Goal: Information Seeking & Learning: Learn about a topic

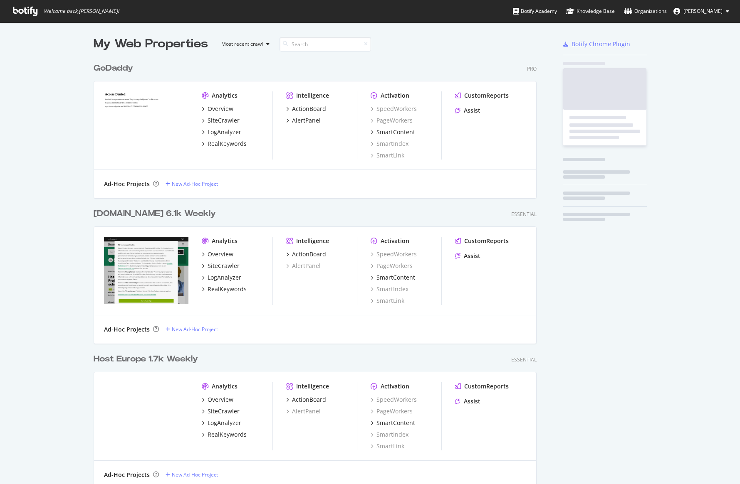
scroll to position [594, 450]
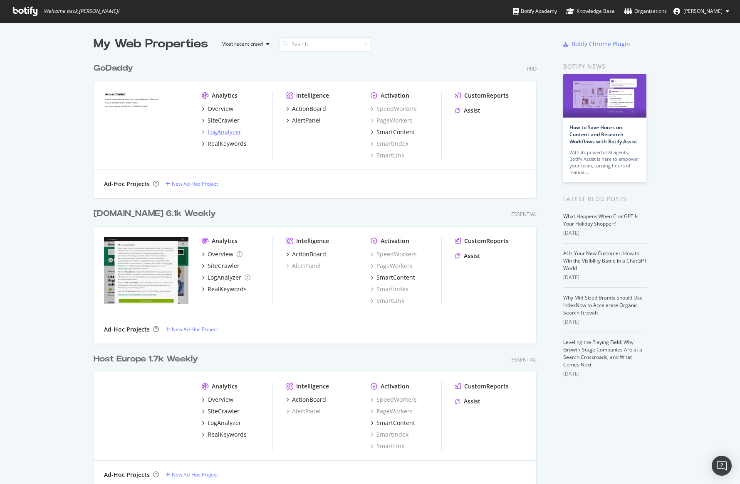
click at [218, 133] on div "LogAnalyzer" at bounding box center [224, 132] width 34 height 8
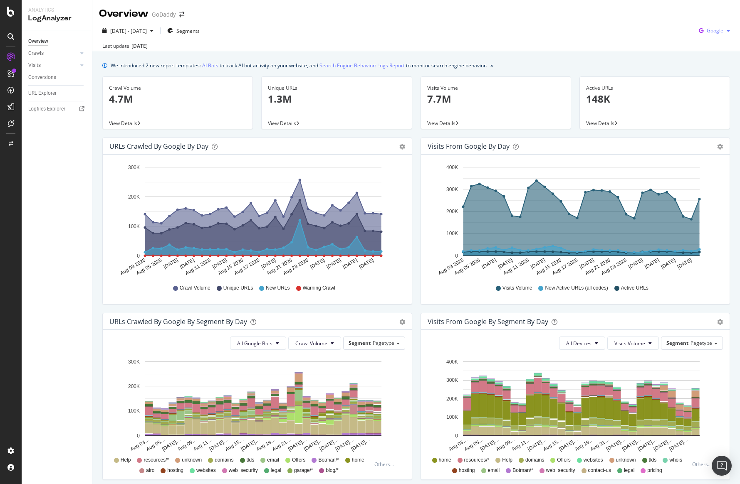
click at [721, 31] on span "Google" at bounding box center [714, 30] width 17 height 7
click at [714, 78] on span "OpenAI" at bounding box center [714, 77] width 31 height 7
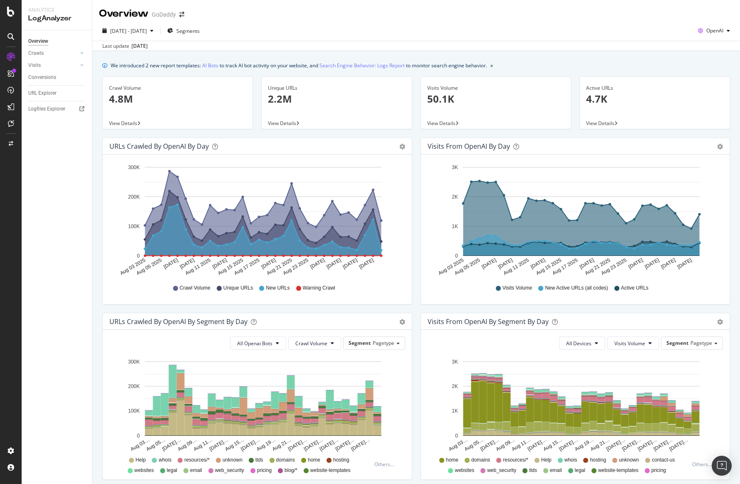
click at [221, 28] on div "2025 Aug. 3rd - Sep. 1st Segments OpenAI" at bounding box center [415, 32] width 647 height 17
click at [200, 31] on span "Segments" at bounding box center [187, 30] width 23 height 7
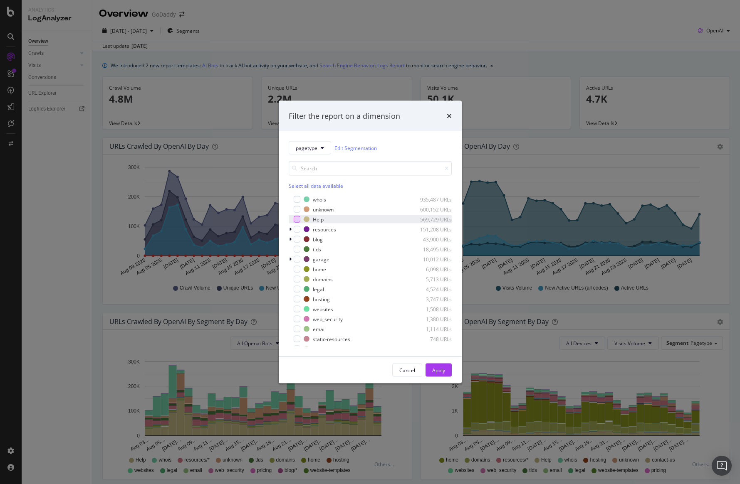
click at [299, 221] on div "modal" at bounding box center [297, 219] width 7 height 7
click at [446, 370] on button "Apply" at bounding box center [438, 370] width 26 height 13
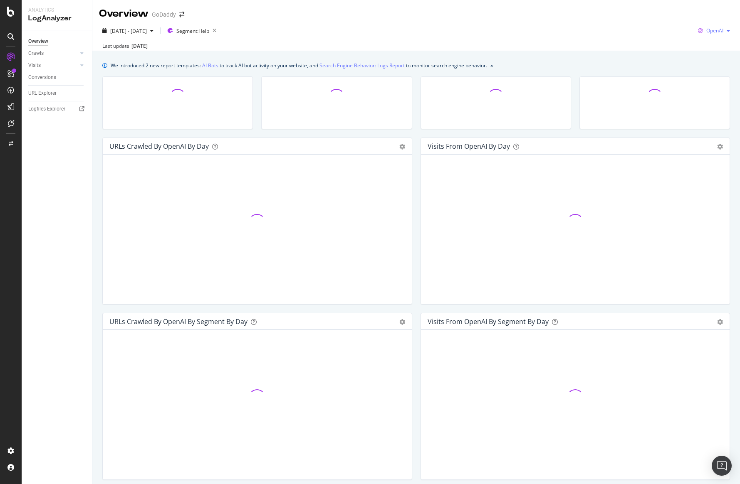
click at [712, 32] on span "OpenAI" at bounding box center [714, 30] width 17 height 7
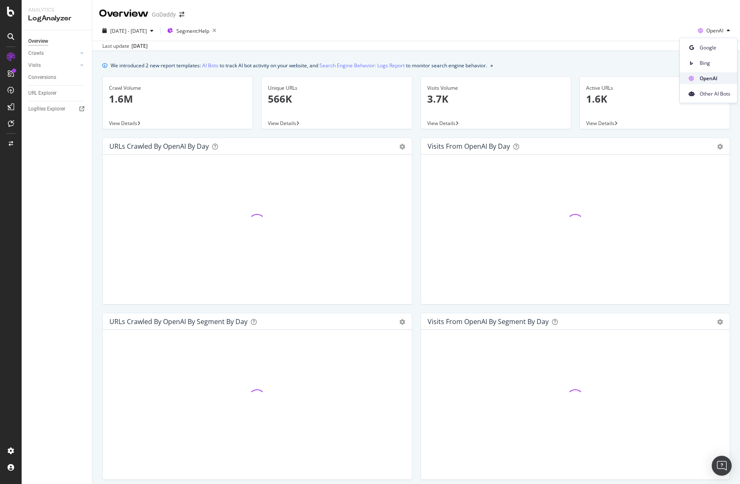
click at [711, 78] on span "OpenAI" at bounding box center [714, 77] width 31 height 7
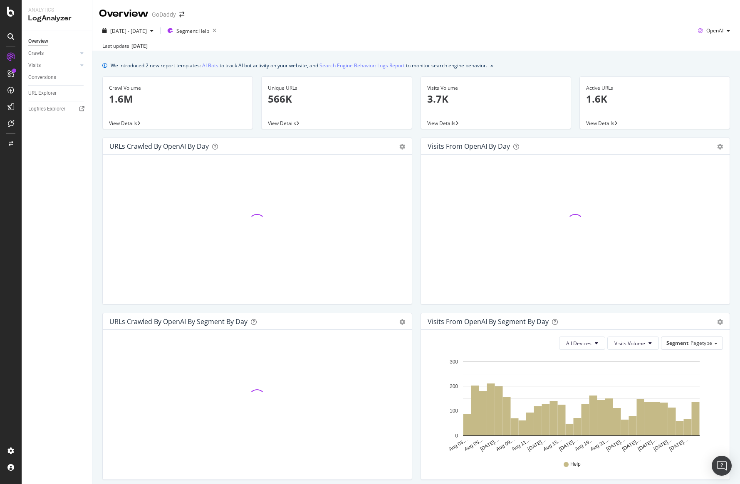
drag, startPoint x: 479, startPoint y: 54, endPoint x: 380, endPoint y: 58, distance: 98.2
click at [478, 54] on div "We introduced 2 new report templates: AI Bots to track AI bot activity on your …" at bounding box center [415, 372] width 647 height 642
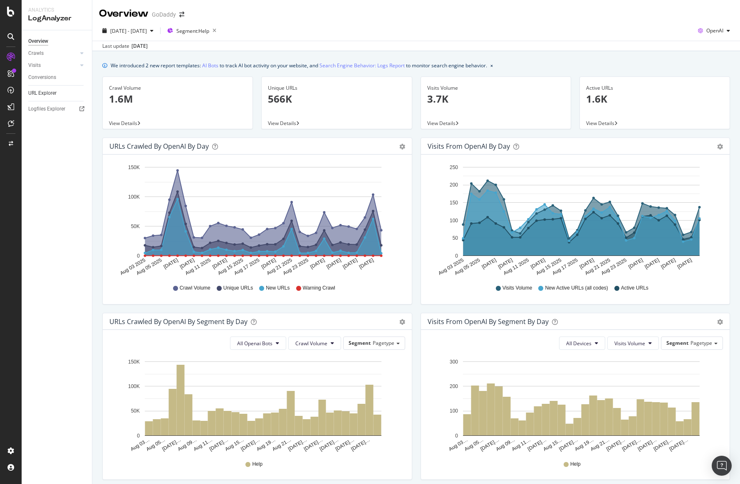
click at [62, 94] on link "URL Explorer" at bounding box center [57, 93] width 58 height 9
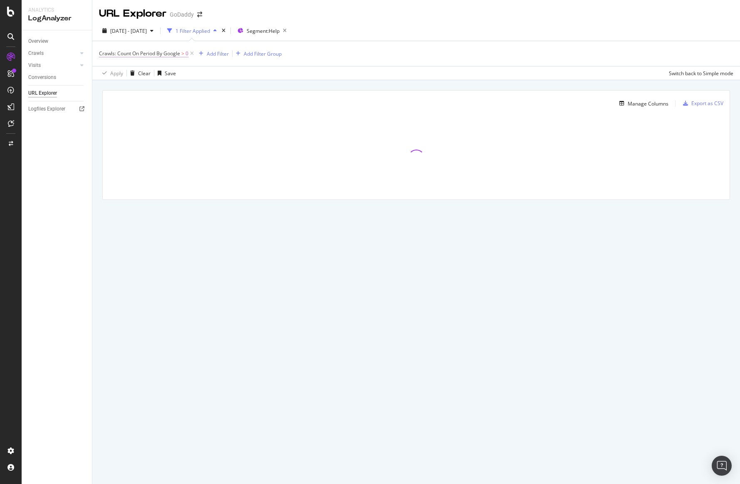
click at [171, 52] on span "Crawls: Count On Period By Google" at bounding box center [139, 53] width 81 height 7
click at [134, 74] on icon at bounding box center [133, 73] width 6 height 5
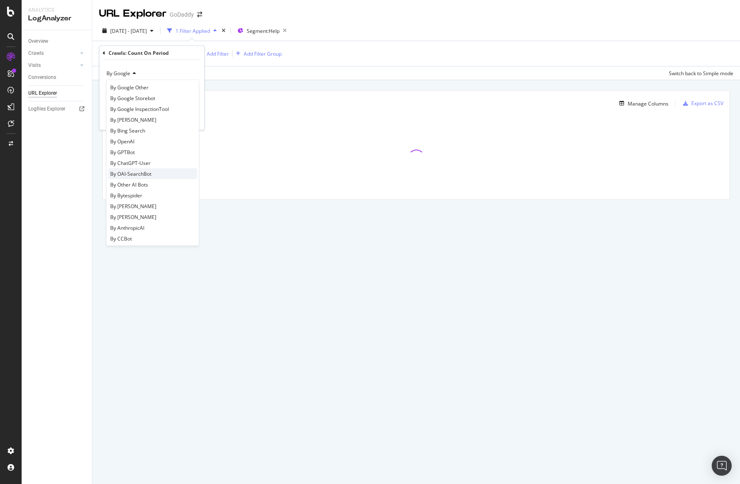
scroll to position [112, 0]
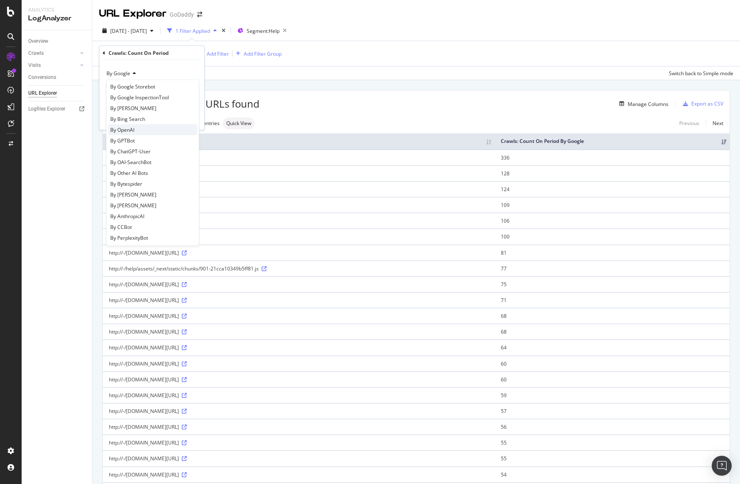
click at [141, 128] on div "By OpenAI" at bounding box center [152, 130] width 89 height 11
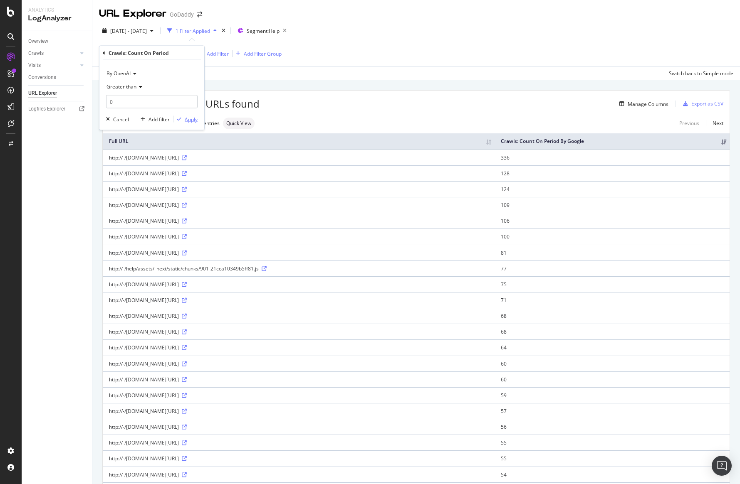
click at [181, 117] on icon "button" at bounding box center [179, 119] width 5 height 5
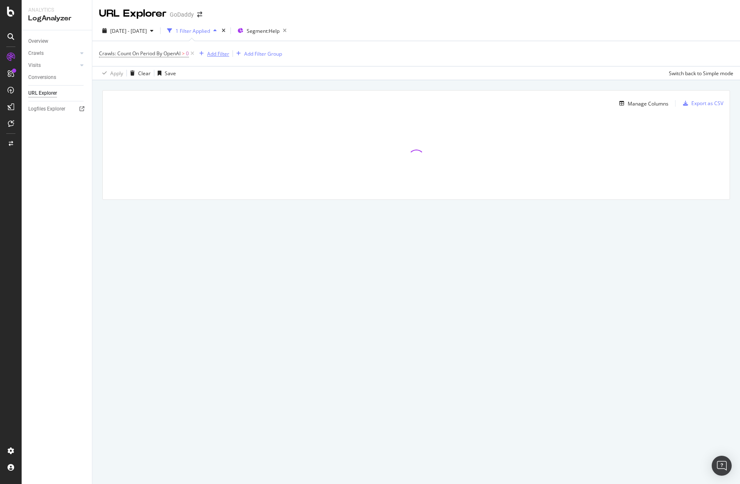
click at [209, 55] on div "Add Filter" at bounding box center [218, 53] width 22 height 7
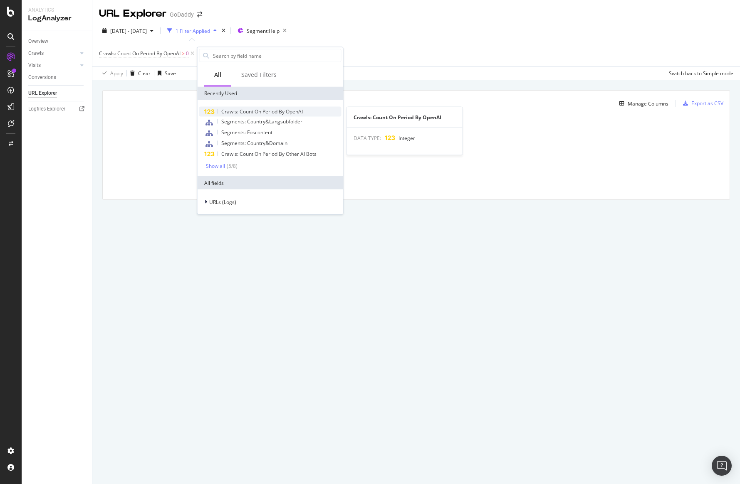
click at [254, 111] on span "Crawls: Count On Period By OpenAI" at bounding box center [262, 111] width 82 height 7
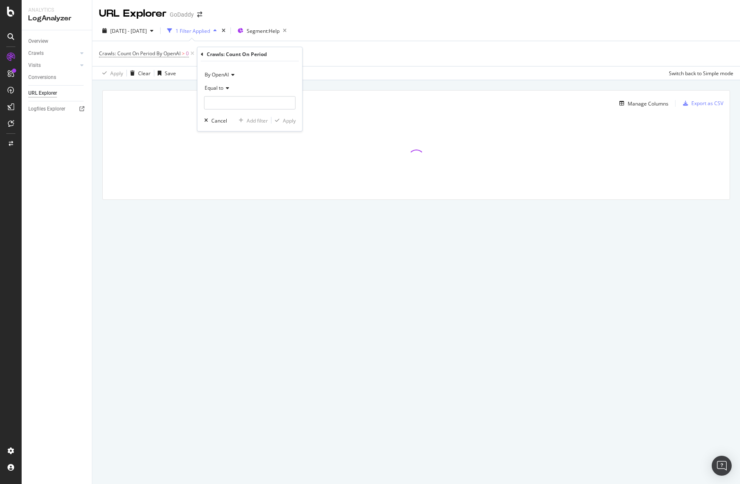
click at [226, 75] on span "By OpenAI" at bounding box center [217, 74] width 24 height 7
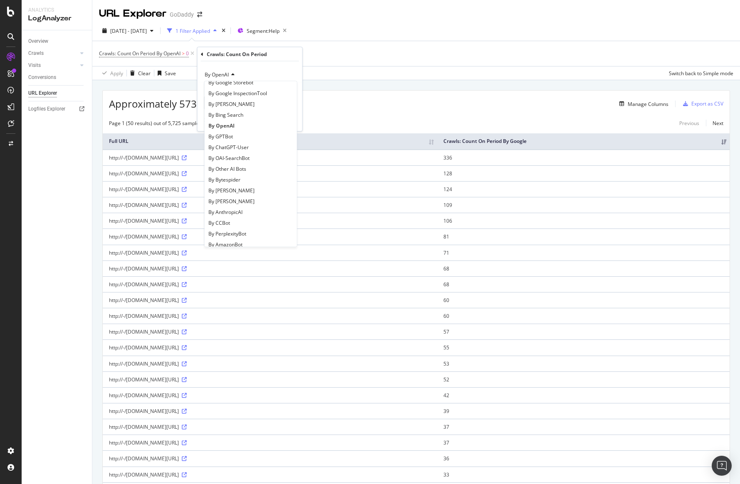
scroll to position [104, 0]
click at [257, 182] on div "By Other AI Bots" at bounding box center [250, 182] width 89 height 11
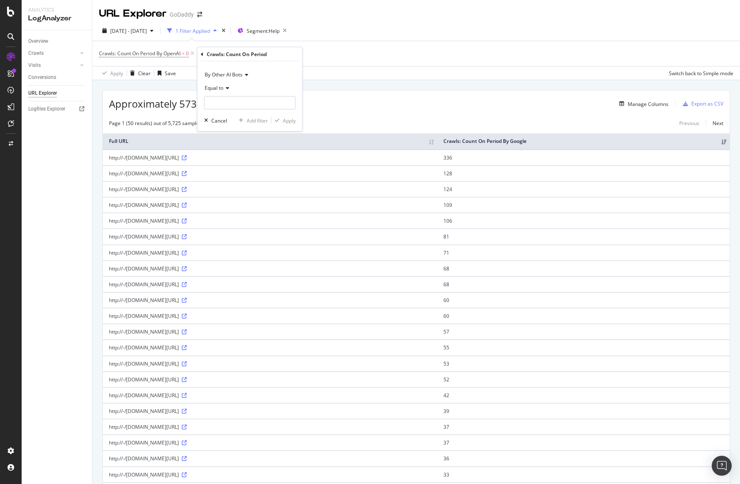
click at [645, 111] on div "Approximately 573K URLs found Manage Columns Export as CSV" at bounding box center [416, 101] width 627 height 20
click at [645, 105] on div "Manage Columns" at bounding box center [647, 104] width 41 height 7
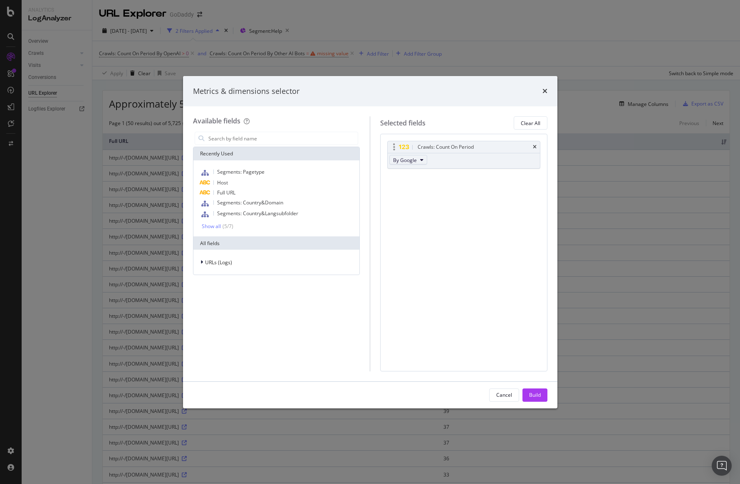
click at [417, 157] on button "By Google" at bounding box center [408, 160] width 38 height 10
click at [421, 183] on span "By OpenAI" at bounding box center [429, 182] width 66 height 7
click at [535, 394] on div "Build" at bounding box center [535, 395] width 12 height 7
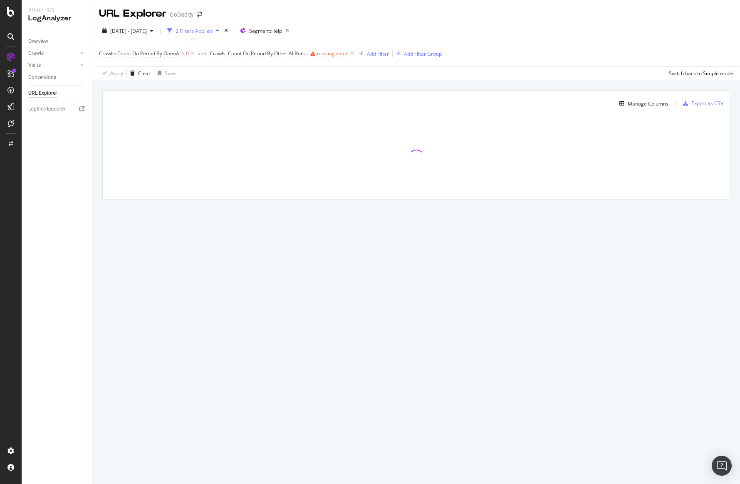
click at [302, 55] on span "Crawls: Count On Period By Other AI Bots" at bounding box center [257, 53] width 95 height 7
click at [241, 89] on div "Equal to" at bounding box center [263, 86] width 91 height 13
drag, startPoint x: 253, startPoint y: 146, endPoint x: 249, endPoint y: 96, distance: 50.9
click at [253, 146] on div "Greater than" at bounding box center [264, 147] width 89 height 11
click at [245, 102] on input "number" at bounding box center [263, 101] width 91 height 13
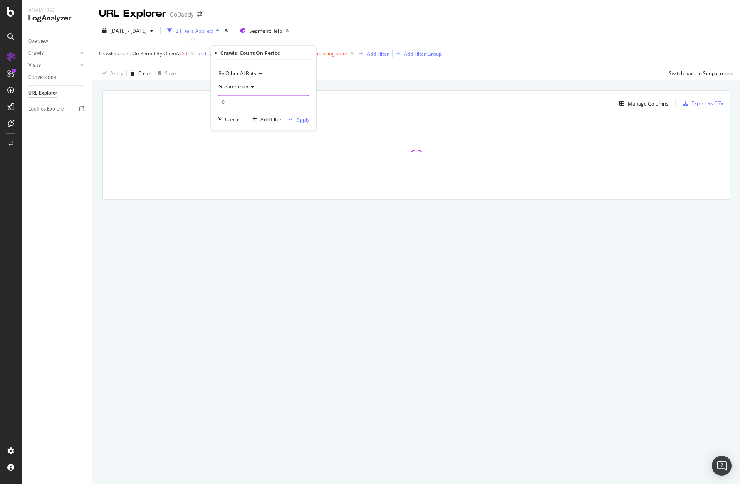
type input "0"
click at [303, 118] on div "Apply" at bounding box center [302, 119] width 13 height 7
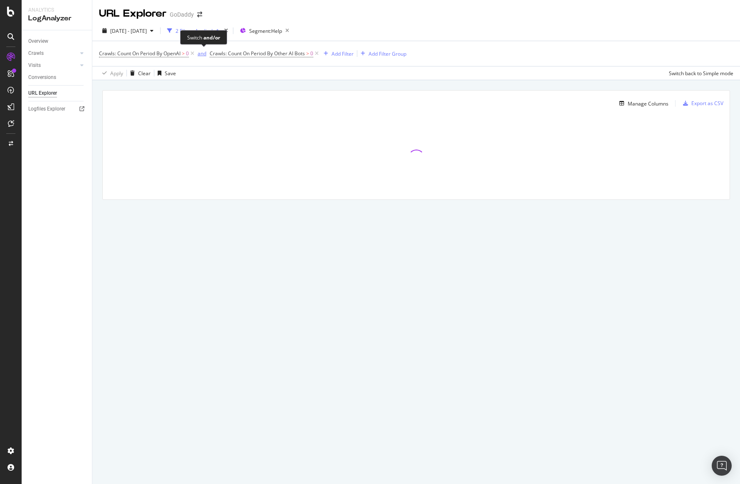
click at [203, 55] on div "and" at bounding box center [202, 53] width 9 height 7
click at [341, 51] on div "Add Filter" at bounding box center [339, 53] width 22 height 7
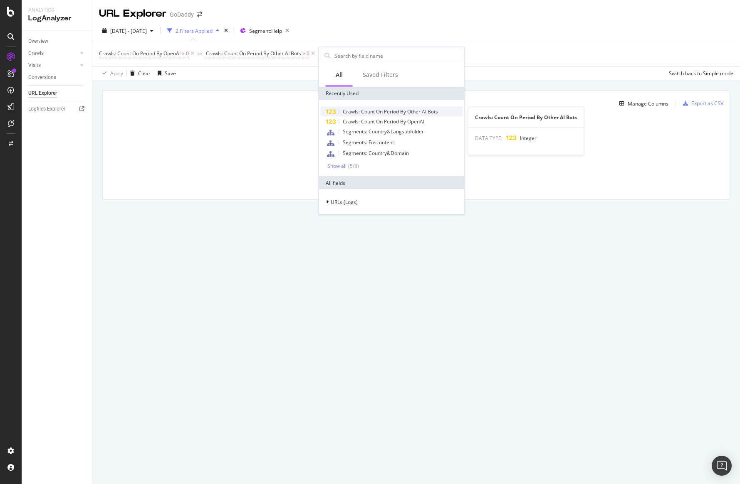
click at [375, 111] on span "Crawls: Count On Period By Other AI Bots" at bounding box center [390, 111] width 95 height 7
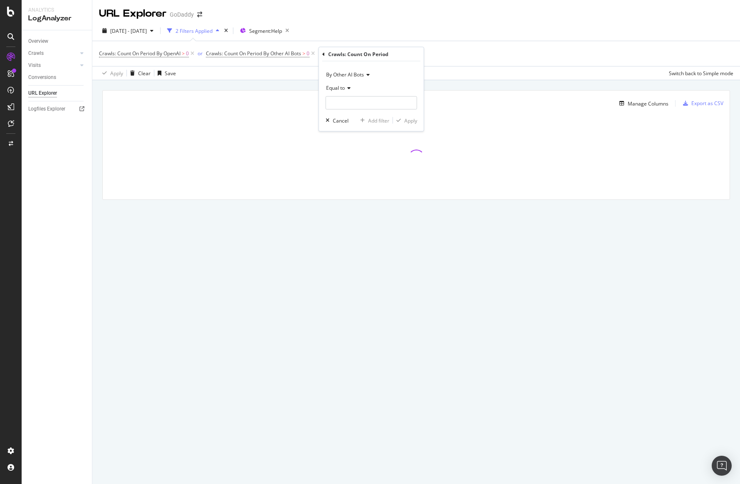
click at [359, 75] on span "By Other AI Bots" at bounding box center [345, 74] width 38 height 7
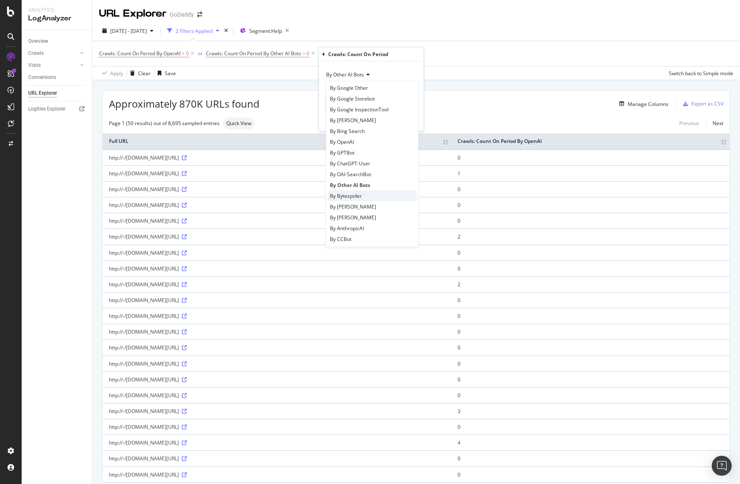
scroll to position [110, 0]
click at [391, 207] on div "By ClaudeWeb" at bounding box center [372, 208] width 89 height 11
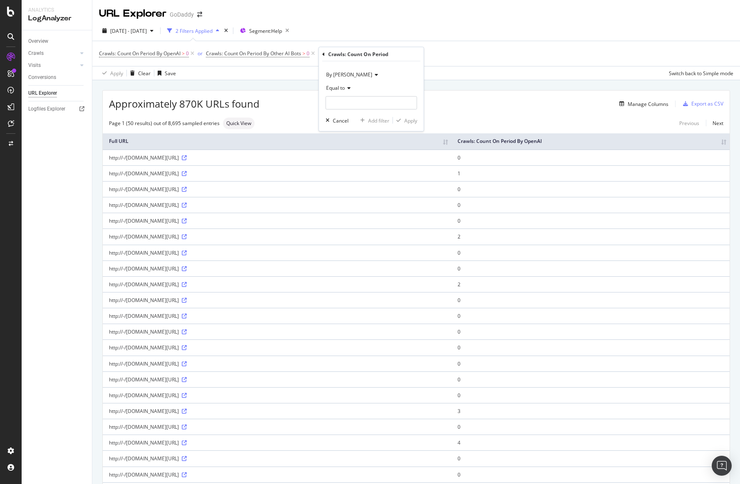
click at [348, 86] on icon at bounding box center [348, 88] width 6 height 5
click at [350, 146] on span "Greater than" at bounding box center [345, 148] width 30 height 7
click at [350, 99] on input "number" at bounding box center [371, 102] width 91 height 13
type input "0"
click at [404, 120] on div "Apply" at bounding box center [410, 120] width 13 height 7
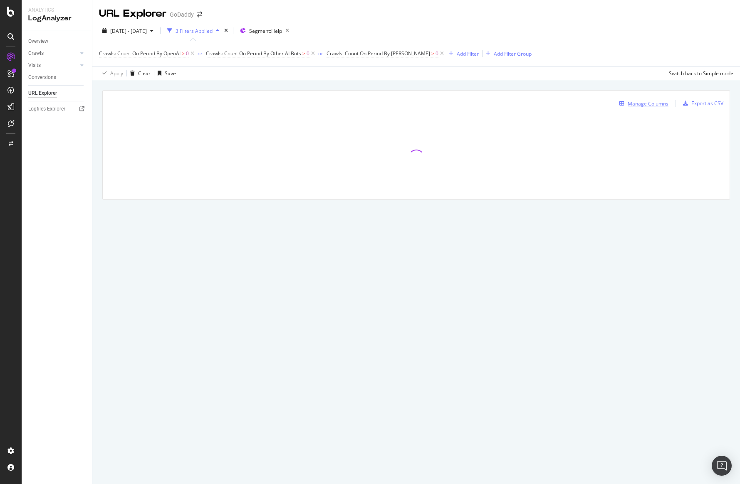
click at [655, 102] on div "Manage Columns" at bounding box center [647, 103] width 41 height 7
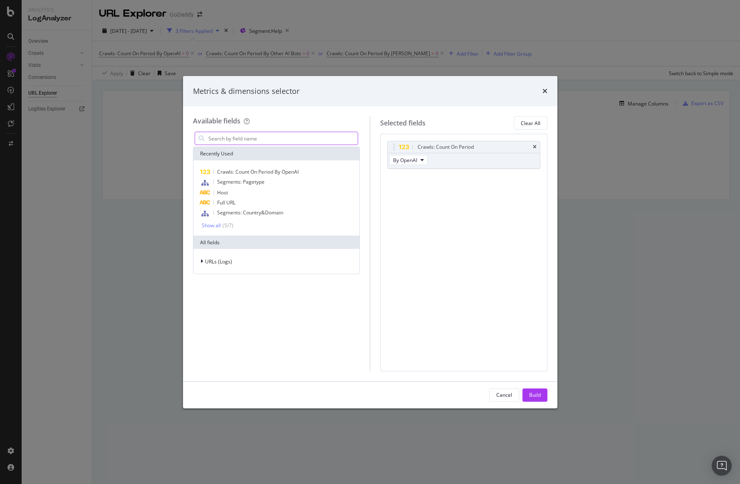
click at [259, 141] on input "modal" at bounding box center [282, 138] width 151 height 12
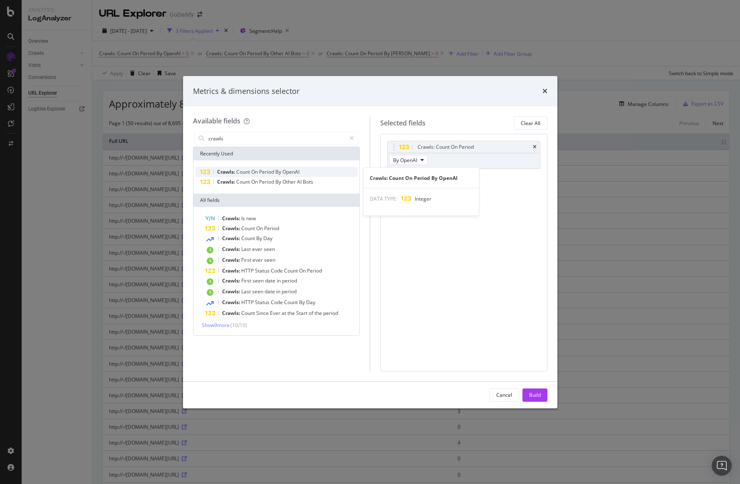
type input "crawls"
click at [309, 174] on div "Crawls: Count On Period By OpenAI" at bounding box center [276, 172] width 163 height 10
click at [311, 172] on div "Crawls: Count On Period By OpenAI" at bounding box center [276, 172] width 163 height 10
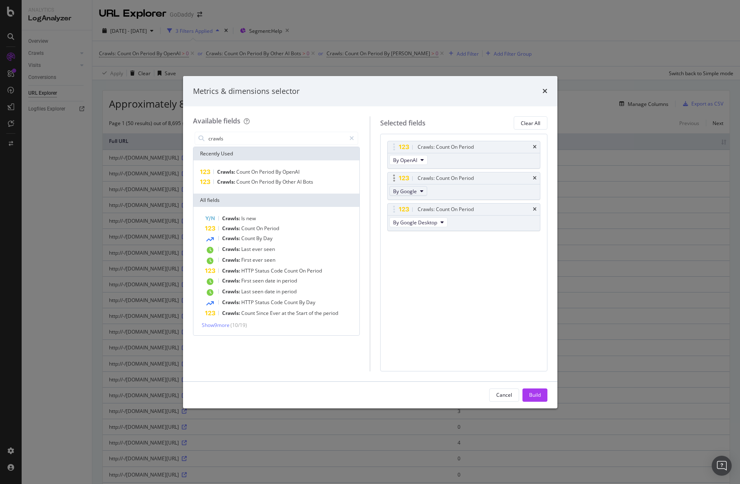
click at [416, 195] on button "By Google" at bounding box center [408, 191] width 38 height 10
click at [421, 234] on span "By Perplexity-User" at bounding box center [429, 237] width 66 height 7
click at [428, 218] on button "By Google Desktop" at bounding box center [418, 222] width 58 height 10
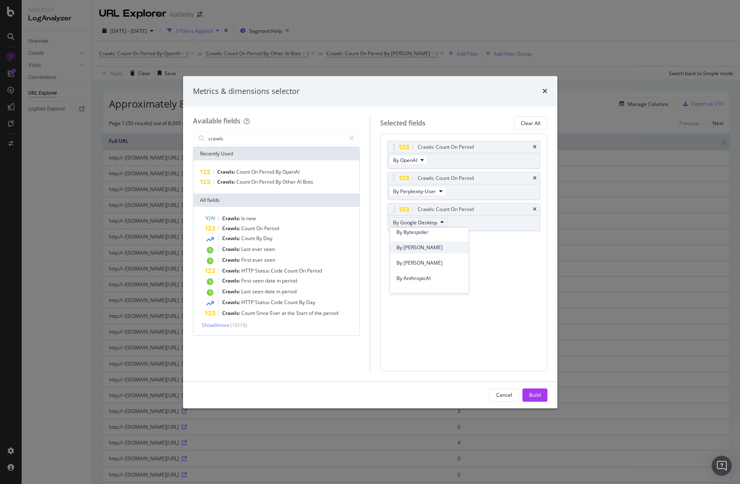
click at [437, 250] on span "By ClaudeBot" at bounding box center [429, 247] width 66 height 7
click at [296, 172] on span "OpenAI" at bounding box center [290, 171] width 17 height 7
click at [533, 241] on icon "times" at bounding box center [535, 240] width 4 height 5
click at [269, 182] on span "Period" at bounding box center [267, 181] width 16 height 7
click at [415, 257] on span "By Google" at bounding box center [405, 253] width 24 height 7
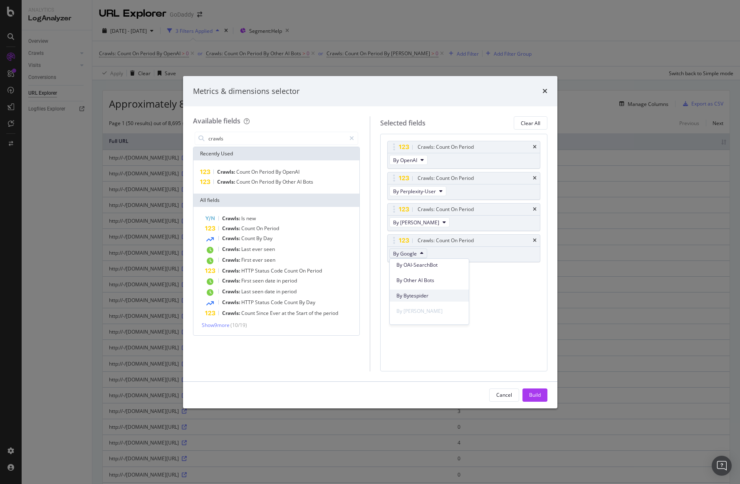
scroll to position [267, 0]
click at [430, 282] on span "By Other AI Bots" at bounding box center [429, 278] width 66 height 7
click at [536, 393] on div "Build" at bounding box center [535, 395] width 12 height 7
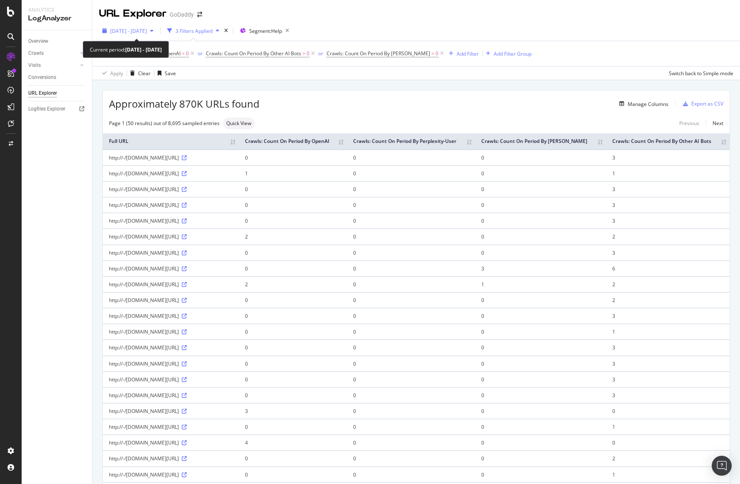
click at [147, 32] on span "[DATE] - [DATE]" at bounding box center [128, 30] width 37 height 7
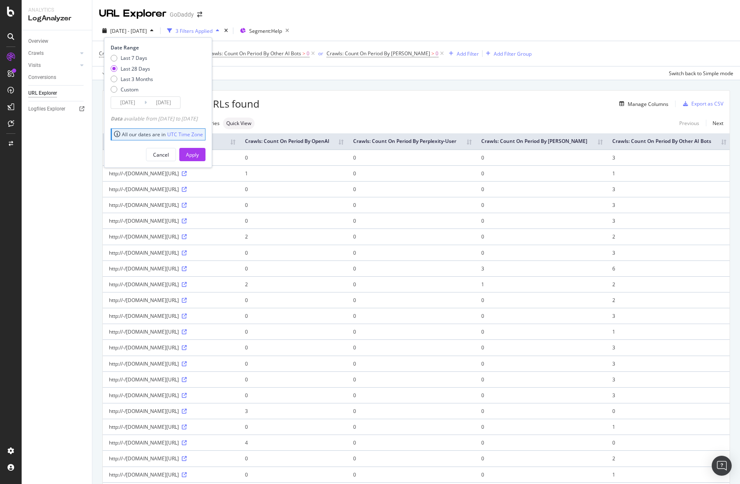
click at [133, 103] on input "[DATE]" at bounding box center [127, 103] width 33 height 12
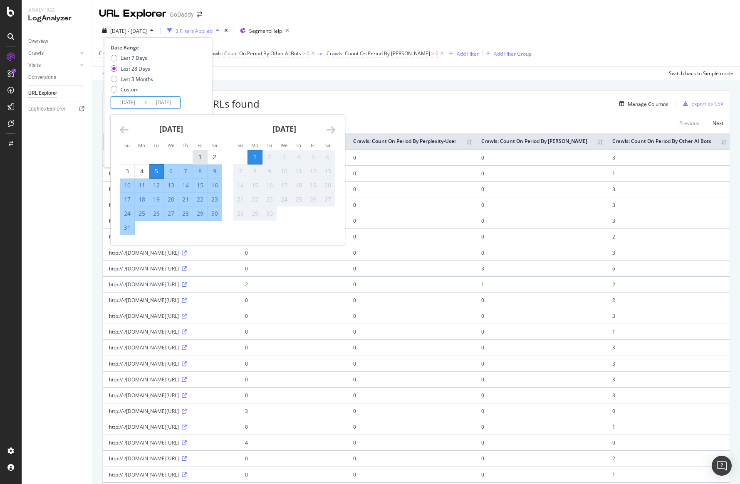
click at [202, 154] on div "1" at bounding box center [200, 157] width 14 height 8
type input "2025/08/01"
click at [127, 227] on div "31" at bounding box center [127, 228] width 14 height 8
type input "2025/08/31"
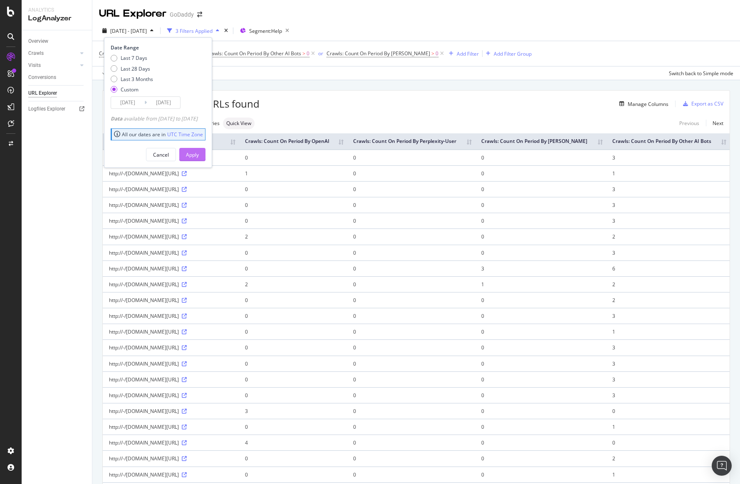
click at [199, 157] on div "Apply" at bounding box center [192, 154] width 13 height 7
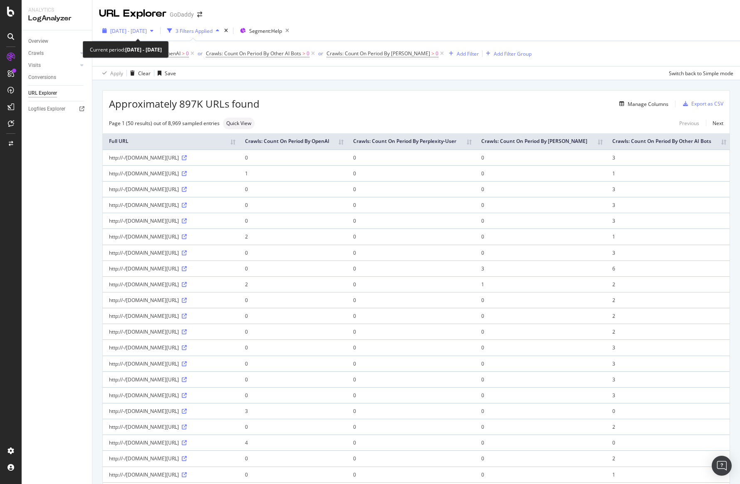
click at [157, 32] on div "button" at bounding box center [152, 30] width 10 height 5
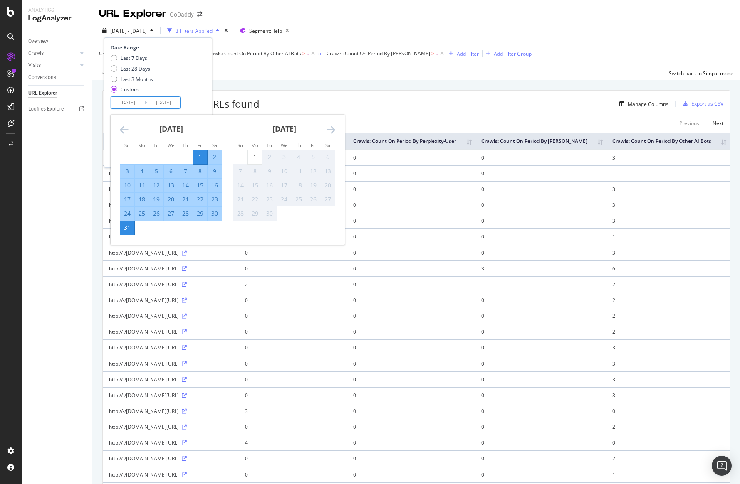
click at [131, 102] on input "2025/08/01" at bounding box center [127, 103] width 33 height 12
click at [120, 131] on icon "Move backward to switch to the previous month." at bounding box center [124, 130] width 9 height 10
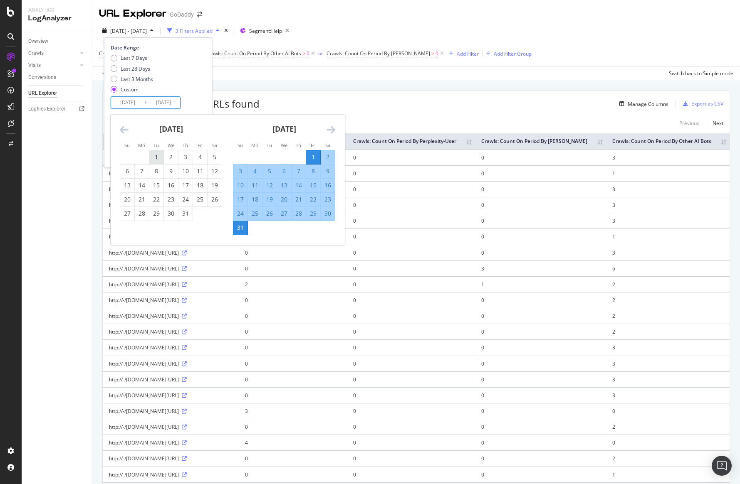
click at [153, 153] on div "1" at bounding box center [156, 157] width 14 height 8
type input "2025/07/01"
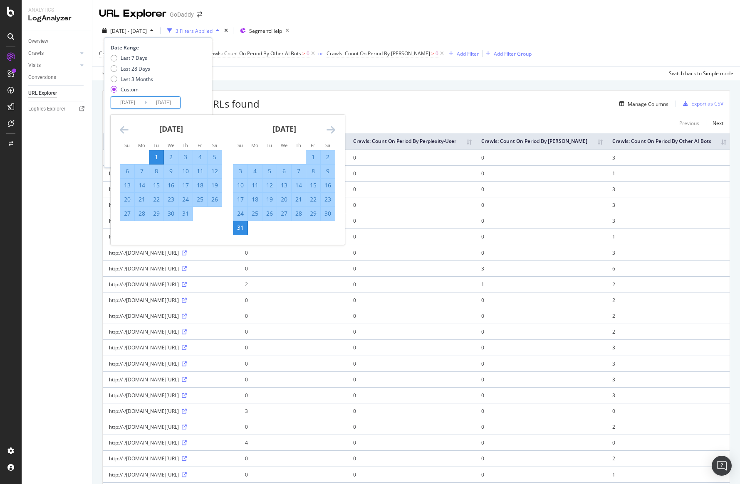
click at [189, 220] on div "31" at bounding box center [185, 214] width 14 height 14
type input "2025/07/31"
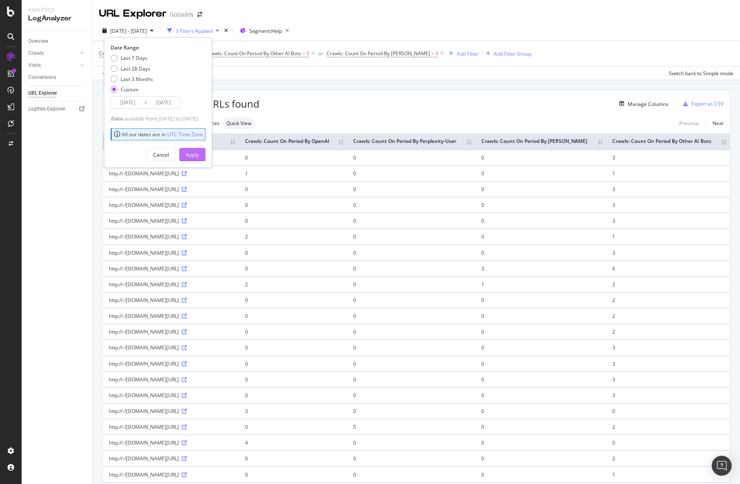
click at [199, 159] on div "Apply" at bounding box center [192, 154] width 13 height 12
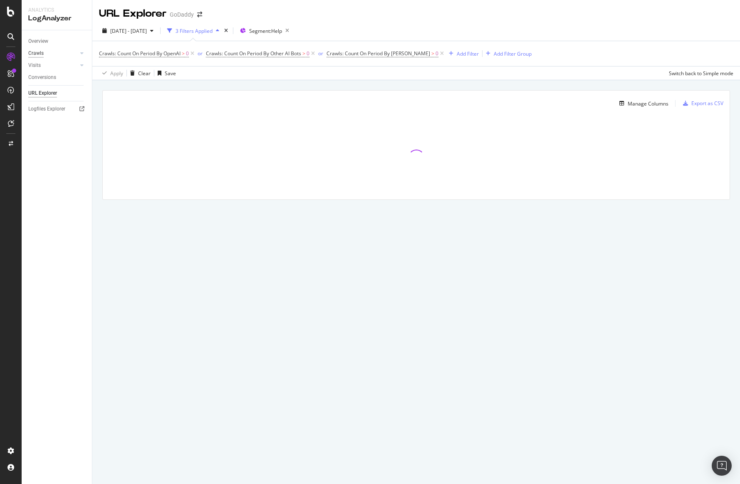
click at [37, 53] on div "Crawls" at bounding box center [35, 53] width 15 height 9
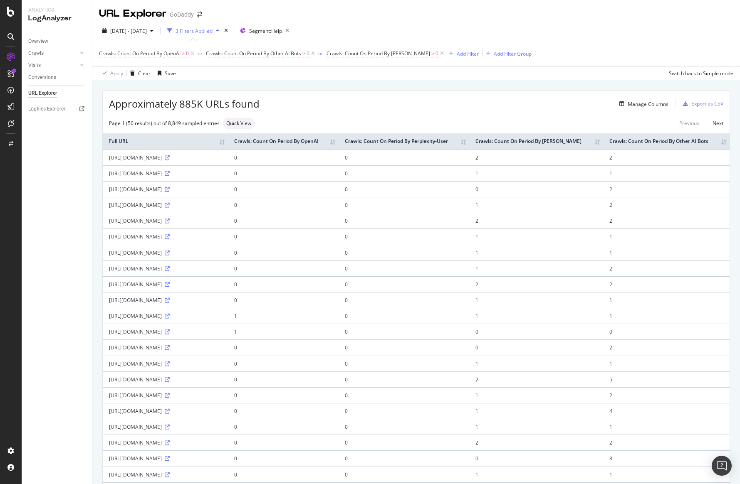
click at [603, 147] on th "Crawls: Count On Period By ClaudeBot" at bounding box center [536, 141] width 134 height 16
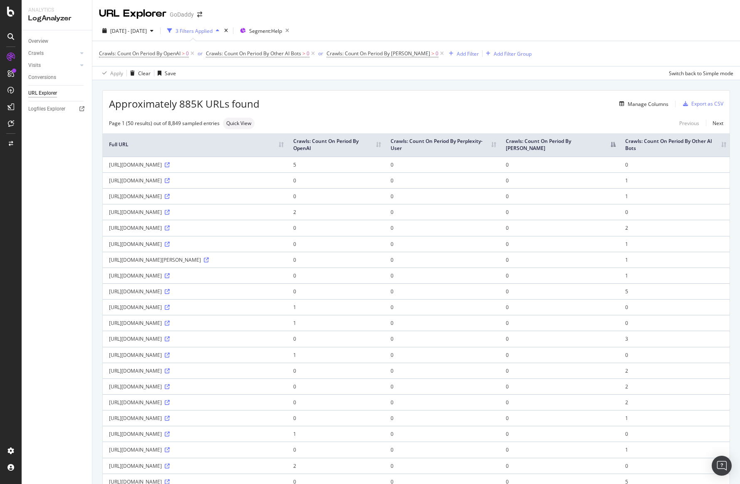
click at [384, 151] on th "Crawls: Count On Period By OpenAI" at bounding box center [335, 144] width 97 height 23
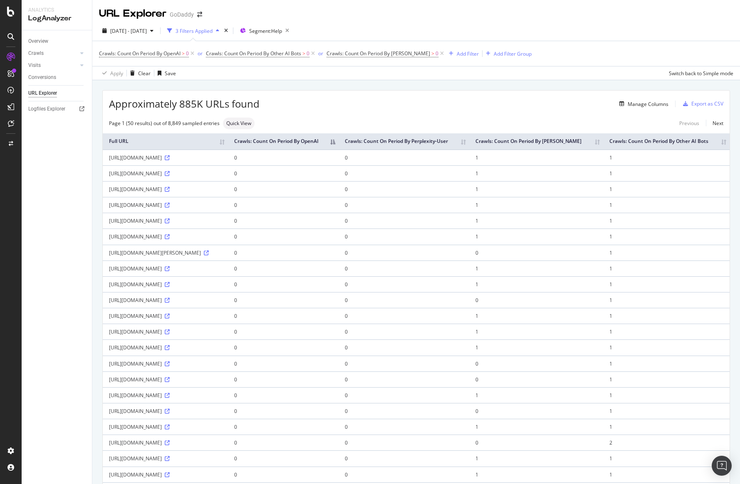
click at [338, 145] on th "Crawls: Count On Period By OpenAI" at bounding box center [283, 141] width 111 height 16
click at [494, 53] on div "Add Filter Group" at bounding box center [513, 53] width 38 height 7
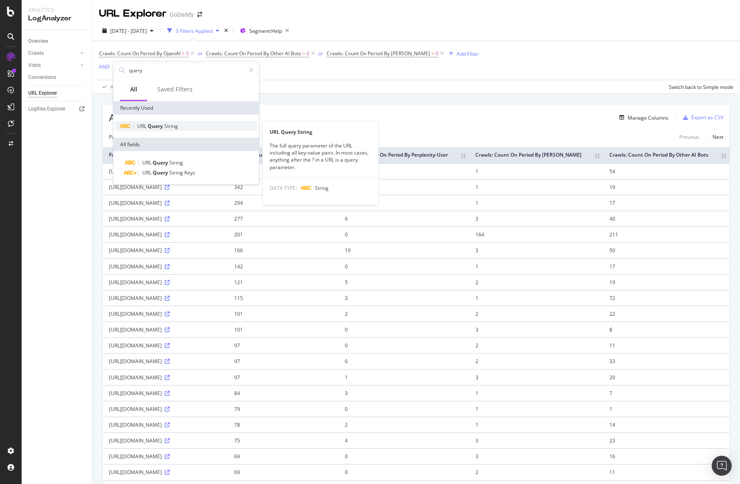
type input "query"
click at [180, 125] on div "URL Query String" at bounding box center [186, 126] width 142 height 10
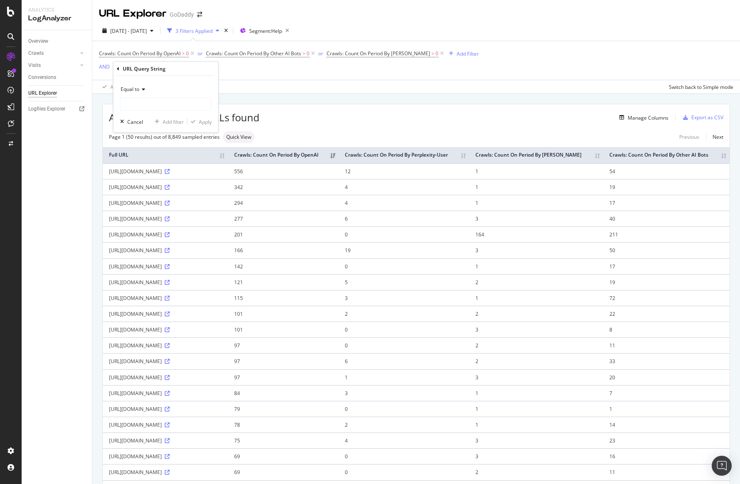
click at [138, 89] on span "Equal to" at bounding box center [130, 89] width 19 height 7
click at [178, 117] on div "Not equal to" at bounding box center [166, 117] width 89 height 11
click at [163, 99] on input "text" at bounding box center [166, 104] width 91 height 13
type input ".*"
click at [195, 121] on icon "button" at bounding box center [193, 121] width 5 height 5
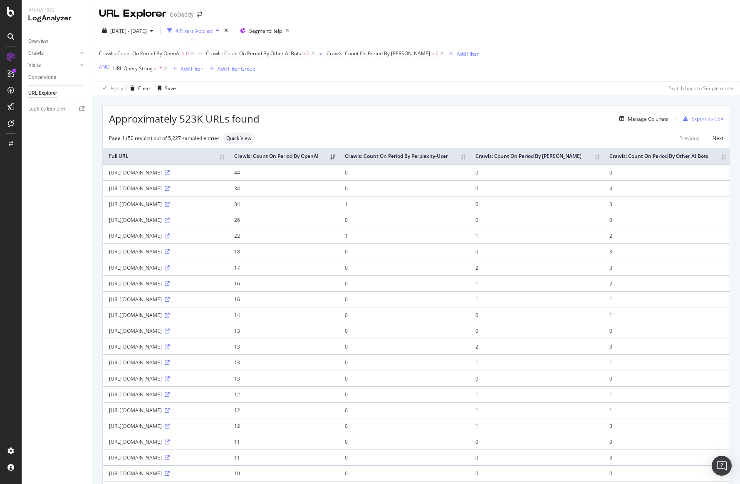
click at [148, 70] on span "URL Query String" at bounding box center [133, 68] width 40 height 7
click at [152, 93] on div "Not equal to" at bounding box center [165, 88] width 91 height 13
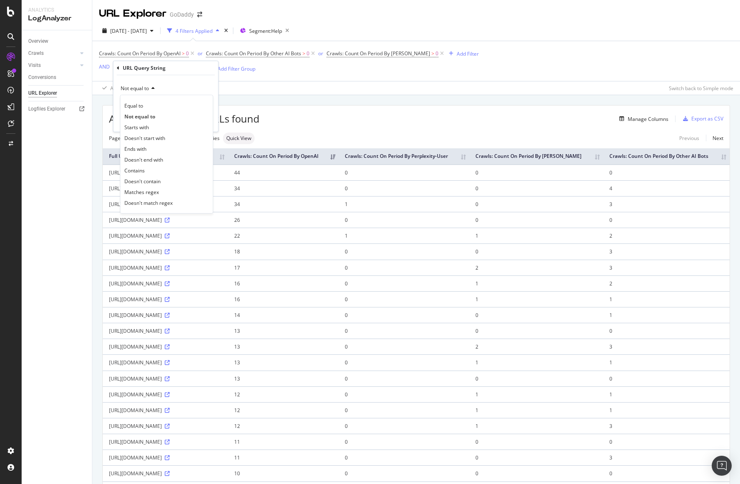
click at [198, 97] on div "Equal to Not equal to Starts with Doesn't start with Ends with Doesn't end with…" at bounding box center [166, 154] width 93 height 119
click at [247, 87] on div "Apply Clear Save Switch back to Simple mode" at bounding box center [415, 88] width 647 height 14
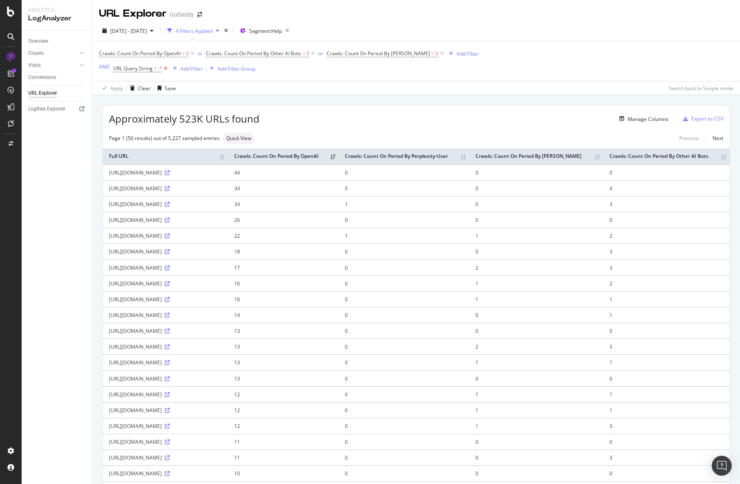
click at [168, 67] on icon at bounding box center [165, 68] width 7 height 8
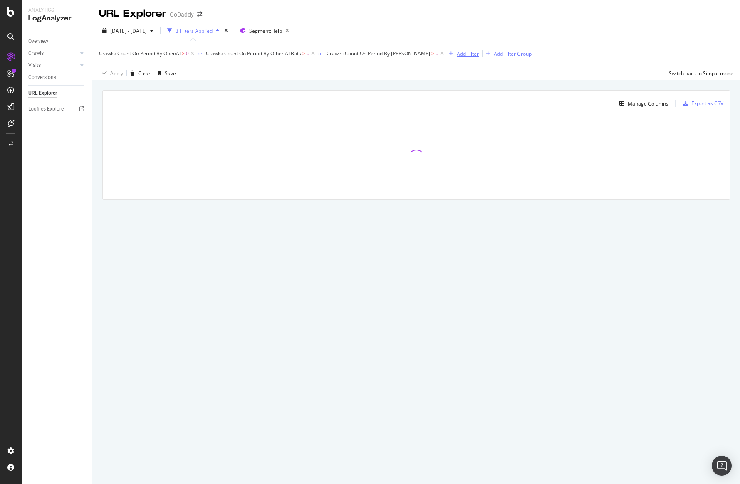
click at [457, 54] on div "Add Filter" at bounding box center [468, 53] width 22 height 7
click at [462, 35] on div "2025 Jul. 1st - Jul. 31st 3 Filters Applied Segment: Help" at bounding box center [415, 32] width 647 height 17
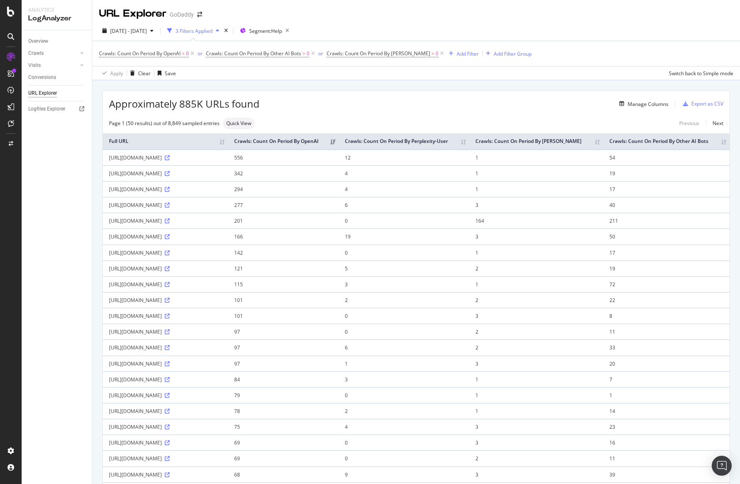
click at [701, 102] on div "Export as CSV" at bounding box center [707, 103] width 32 height 7
click at [61, 143] on div "DataExports" at bounding box center [47, 143] width 32 height 8
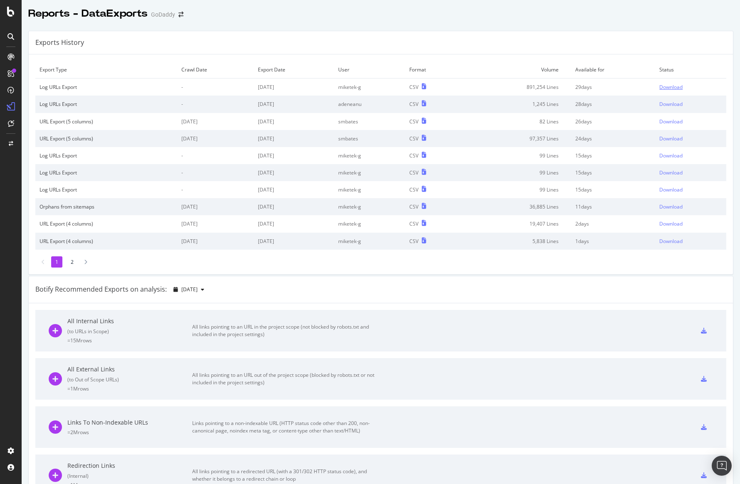
click at [665, 89] on div "Download" at bounding box center [670, 87] width 23 height 7
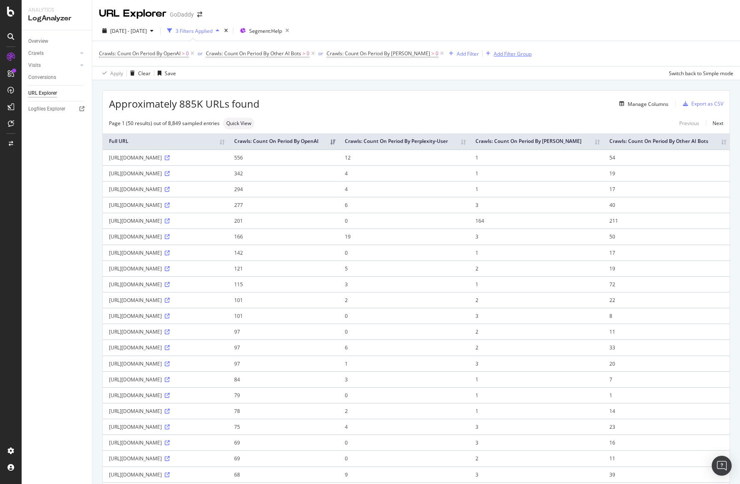
click at [482, 53] on div "button" at bounding box center [487, 53] width 11 height 5
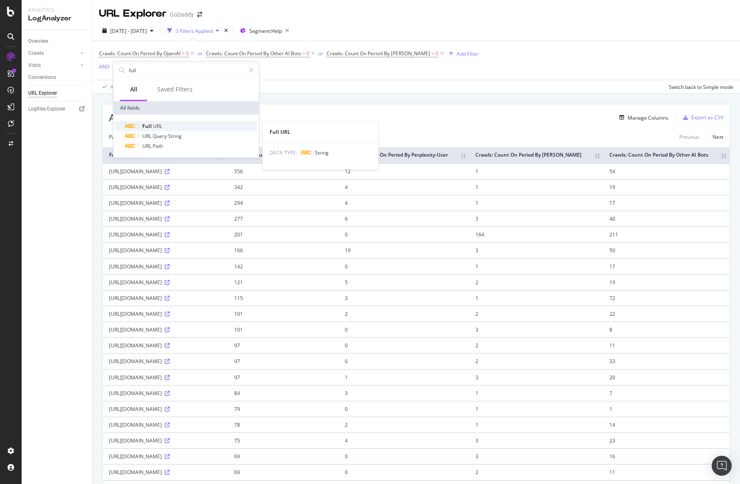
type input "full"
click at [176, 122] on div "Full URL" at bounding box center [191, 126] width 132 height 10
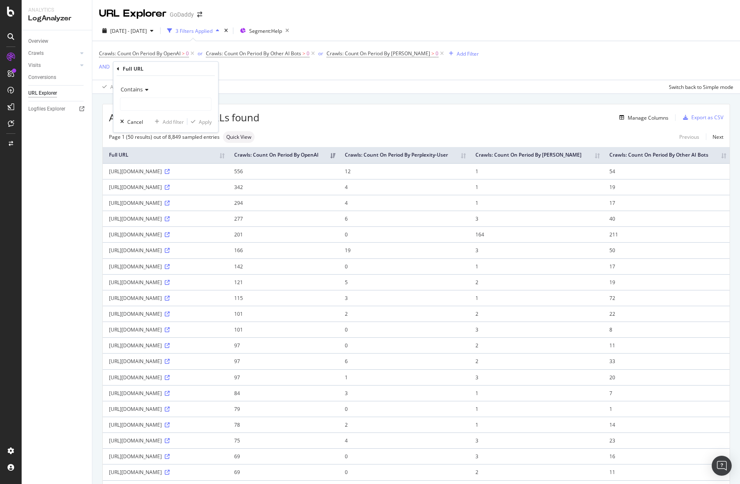
click at [147, 87] on icon at bounding box center [146, 89] width 6 height 5
click at [159, 178] on span "Doesn't contain" at bounding box center [142, 181] width 36 height 7
click at [170, 107] on input "text" at bounding box center [166, 104] width 91 height 13
type input "="
drag, startPoint x: 202, startPoint y: 119, endPoint x: 221, endPoint y: 123, distance: 20.0
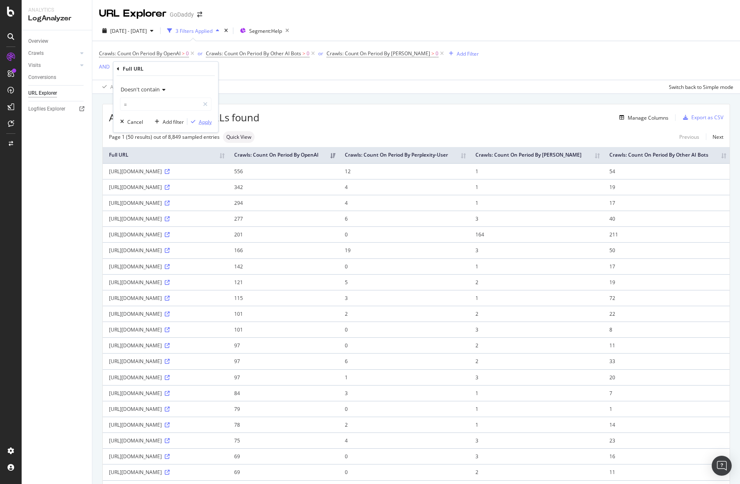
click at [202, 119] on div "Apply" at bounding box center [205, 121] width 13 height 7
click at [172, 67] on div "Add Filter" at bounding box center [183, 68] width 22 height 7
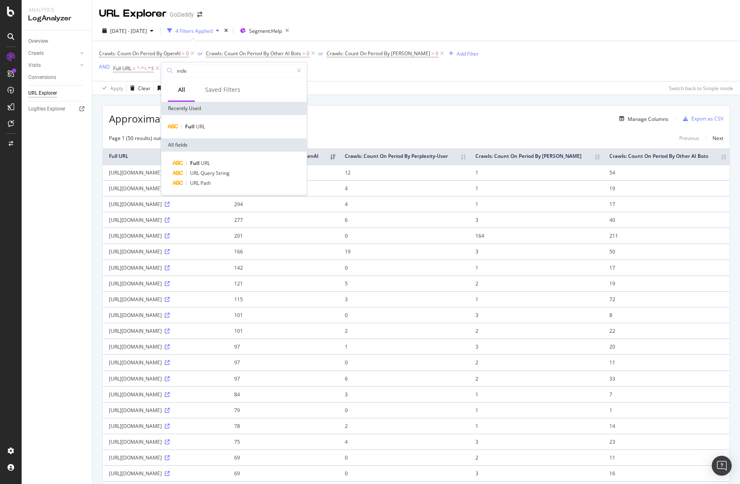
type input "index"
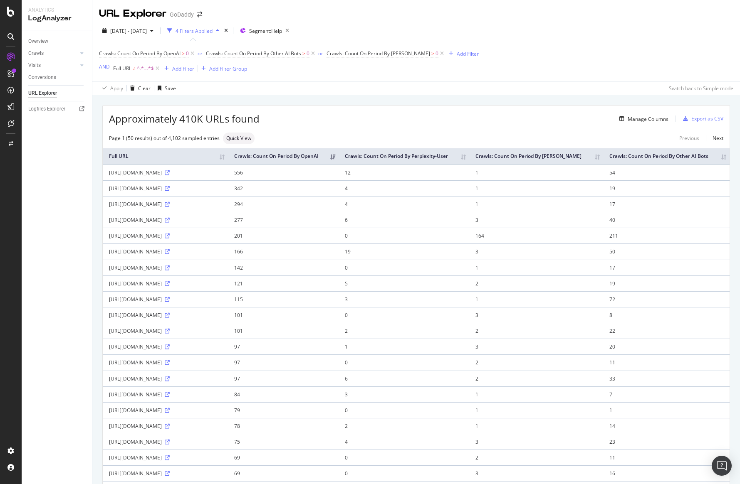
click at [178, 64] on div "Add Filter" at bounding box center [177, 68] width 33 height 9
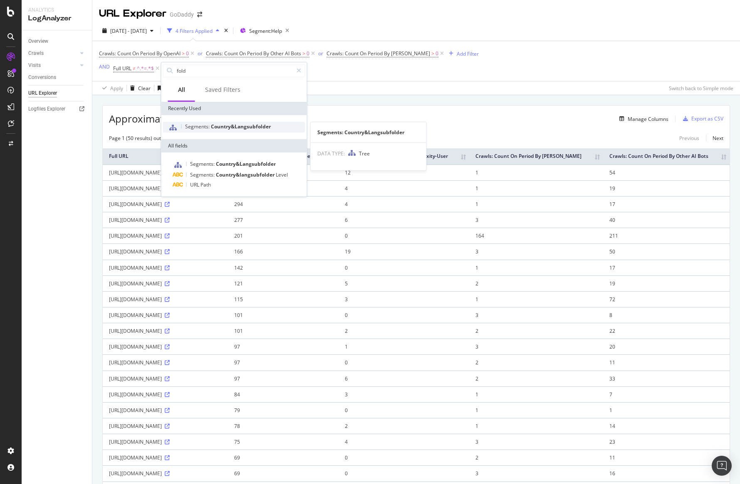
type input "fold"
click at [212, 128] on span "Country&Langsubfolder" at bounding box center [241, 126] width 60 height 7
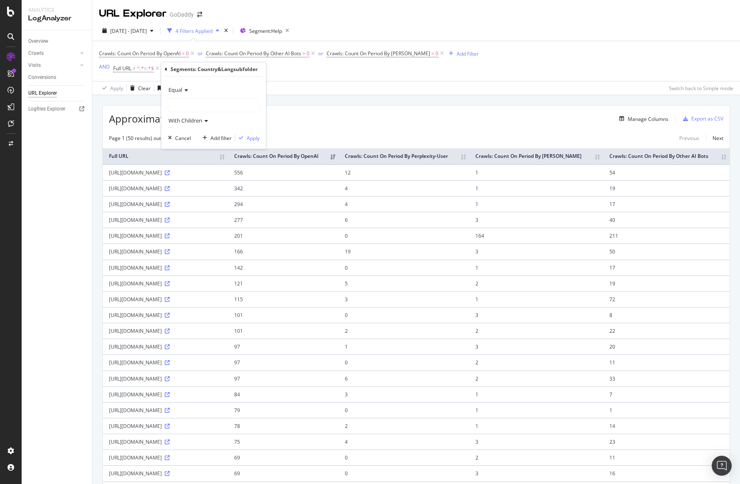
click at [196, 103] on div at bounding box center [213, 105] width 91 height 13
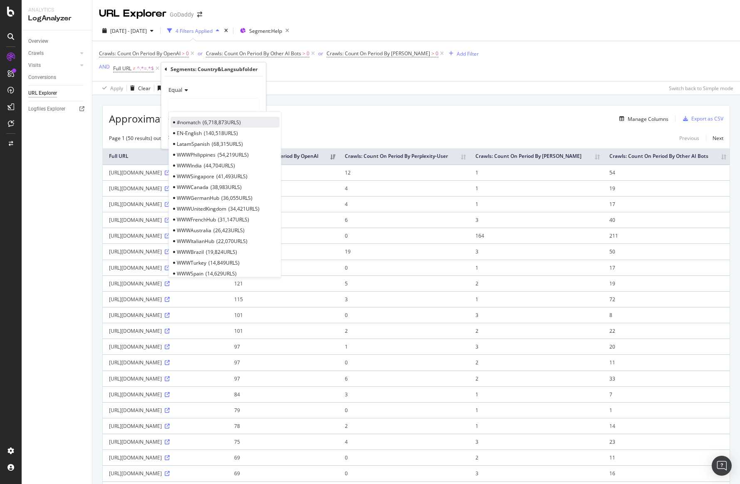
click at [217, 126] on span "6,718,873 URLS" at bounding box center [222, 122] width 38 height 7
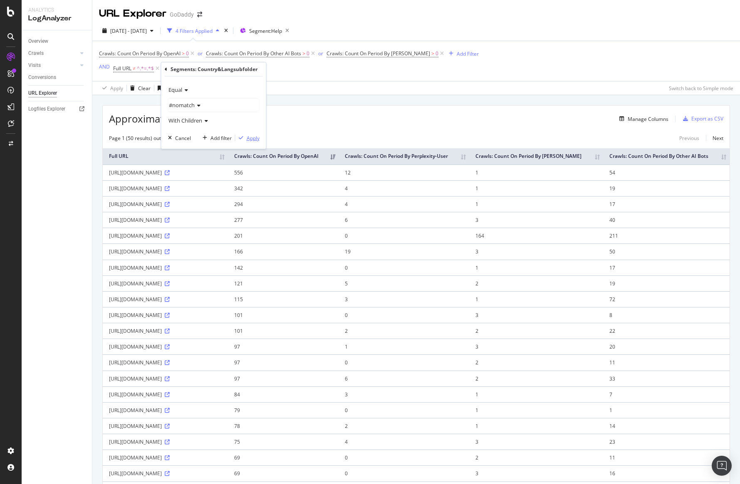
click at [249, 135] on div "Apply" at bounding box center [253, 138] width 13 height 7
click at [709, 116] on div "Export as CSV" at bounding box center [707, 118] width 32 height 7
click at [457, 53] on div "Add Filter" at bounding box center [468, 53] width 22 height 7
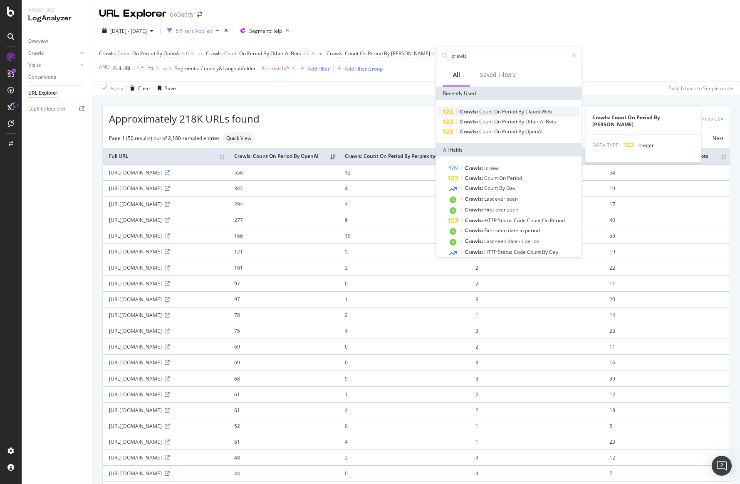
type input "crawls"
click at [501, 112] on span "On" at bounding box center [498, 111] width 8 height 7
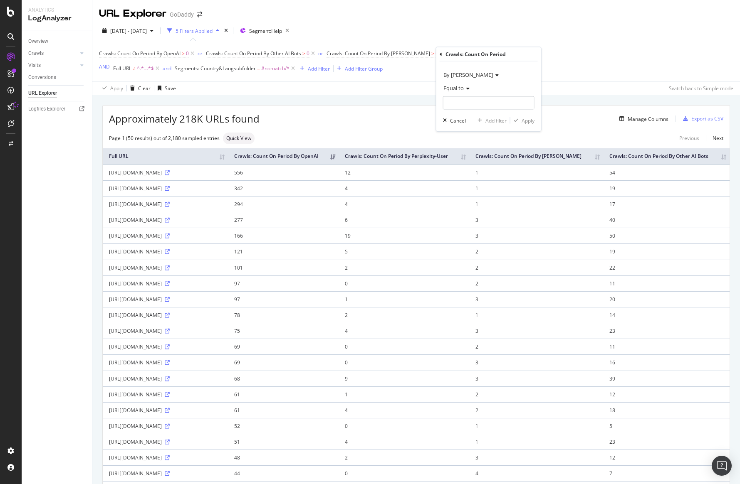
click at [474, 75] on span "By ClaudeWeb" at bounding box center [467, 74] width 49 height 7
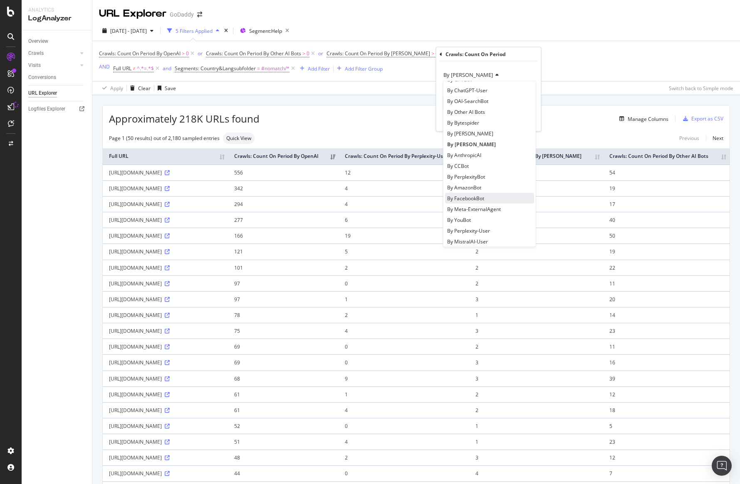
scroll to position [180, 0]
click at [501, 168] on div "By PerplexityBot" at bounding box center [489, 171] width 89 height 11
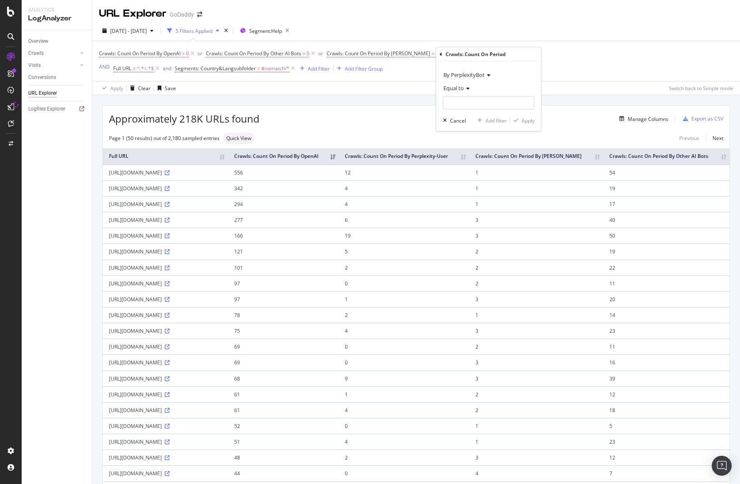
click at [464, 91] on div "Equal to" at bounding box center [488, 88] width 91 height 13
click at [467, 146] on span "Greater than" at bounding box center [462, 148] width 30 height 7
click at [472, 106] on input "number" at bounding box center [488, 102] width 91 height 13
type input "0"
click at [524, 117] on div "Apply" at bounding box center [527, 120] width 13 height 7
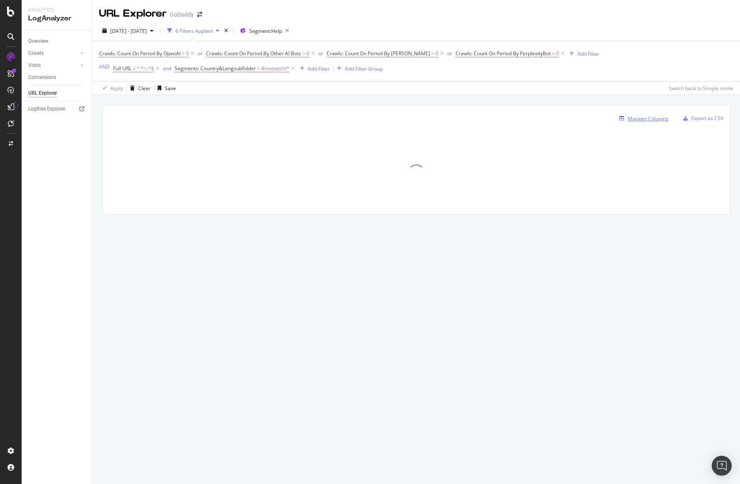
click at [652, 120] on div "Manage Columns" at bounding box center [647, 118] width 41 height 7
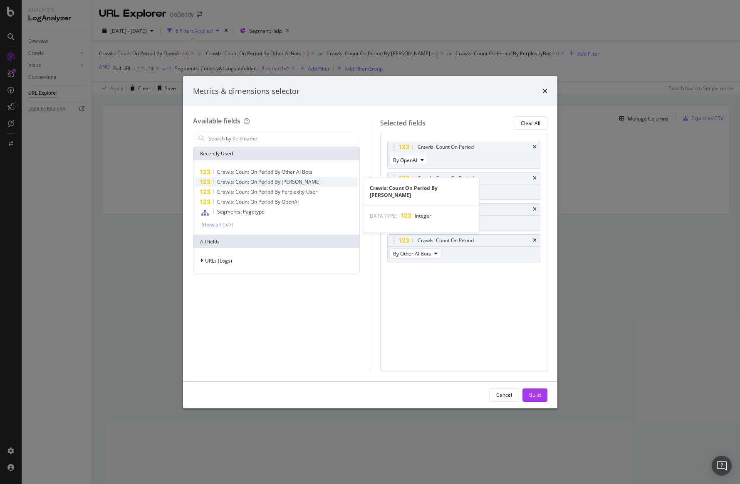
click at [309, 181] on div "Crawls: Count On Period By ClaudeBot" at bounding box center [276, 182] width 163 height 10
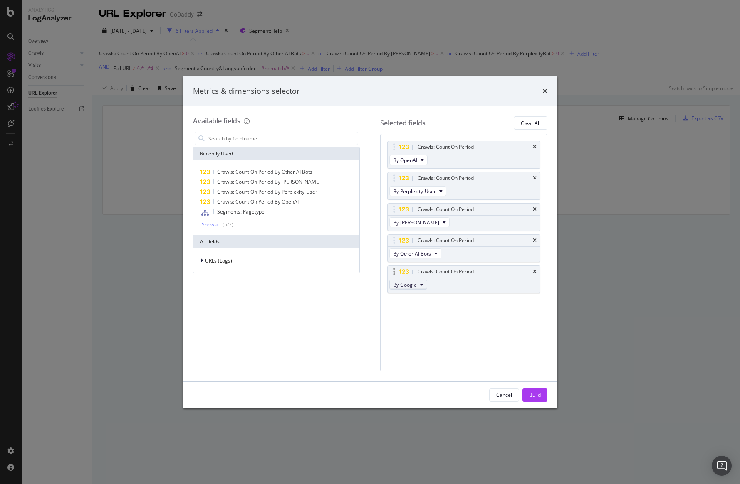
click at [422, 282] on button "By Google" at bounding box center [408, 285] width 38 height 10
click at [430, 316] on span "By PerplexityBot" at bounding box center [429, 315] width 66 height 7
click at [535, 396] on div "Build" at bounding box center [535, 395] width 12 height 7
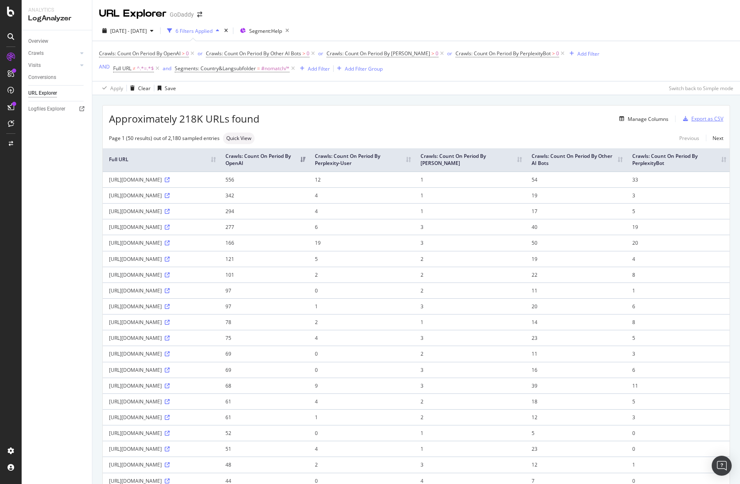
click at [716, 123] on div "Export as CSV" at bounding box center [701, 119] width 44 height 12
click at [11, 107] on icon at bounding box center [10, 107] width 7 height 7
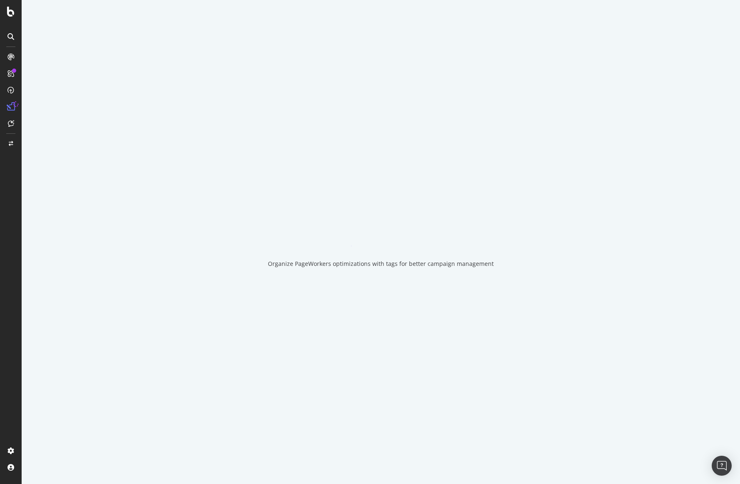
click at [11, 107] on icon at bounding box center [11, 107] width 8 height 8
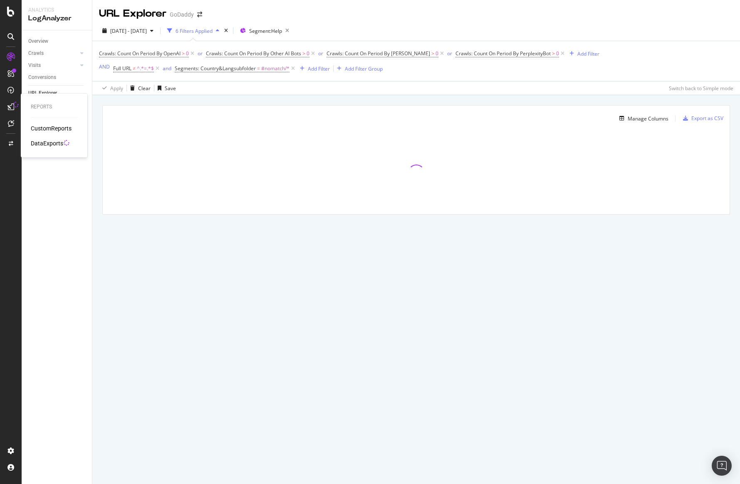
click at [51, 143] on div "DataExports" at bounding box center [47, 143] width 32 height 8
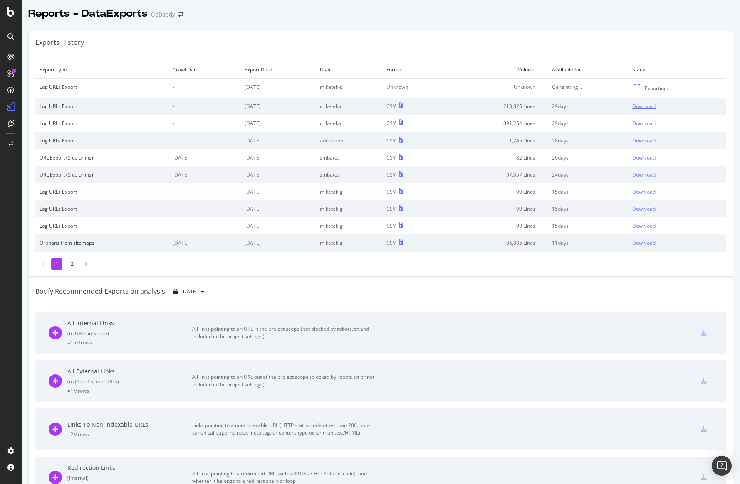
click at [638, 104] on div "Download" at bounding box center [643, 106] width 23 height 7
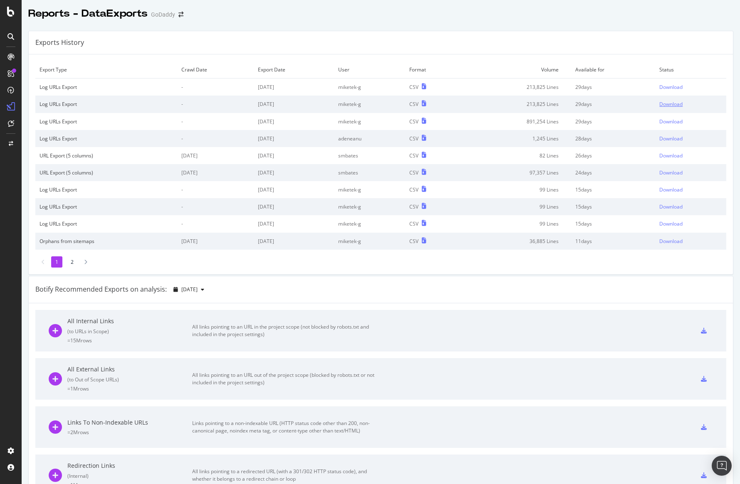
scroll to position [0, 0]
click at [12, 56] on icon at bounding box center [10, 57] width 7 height 7
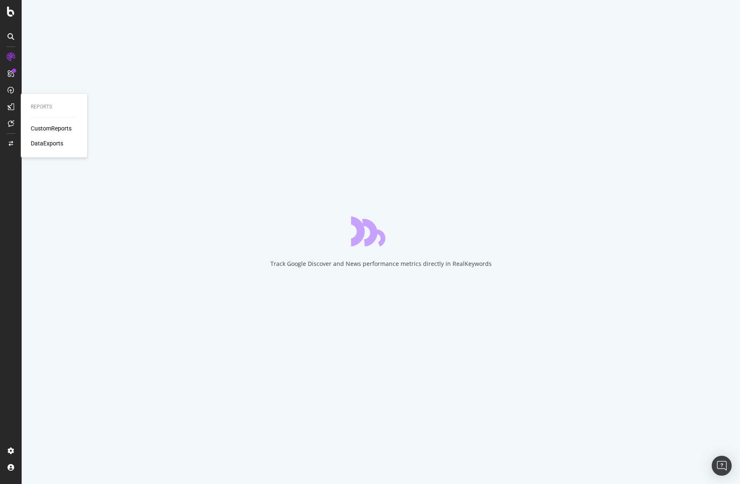
click at [44, 126] on div "CustomReports" at bounding box center [51, 128] width 41 height 8
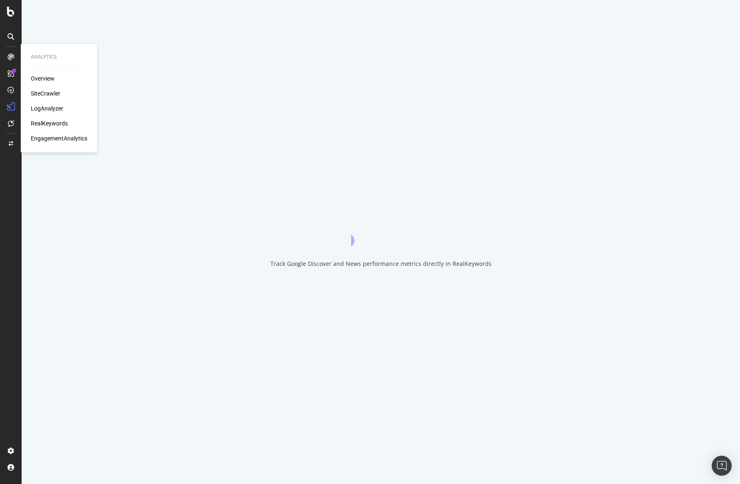
click at [45, 109] on div "LogAnalyzer" at bounding box center [47, 108] width 32 height 8
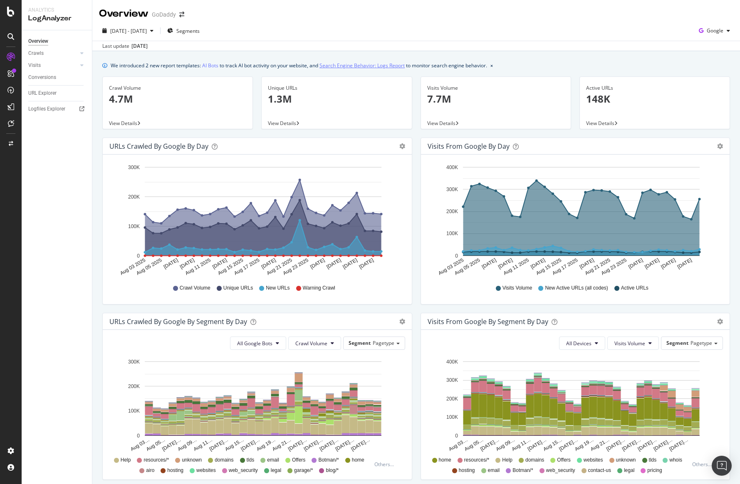
click at [382, 68] on link "Search Engine Behavior: Logs Report" at bounding box center [361, 65] width 85 height 9
click at [217, 67] on link "AI Bots" at bounding box center [210, 65] width 16 height 9
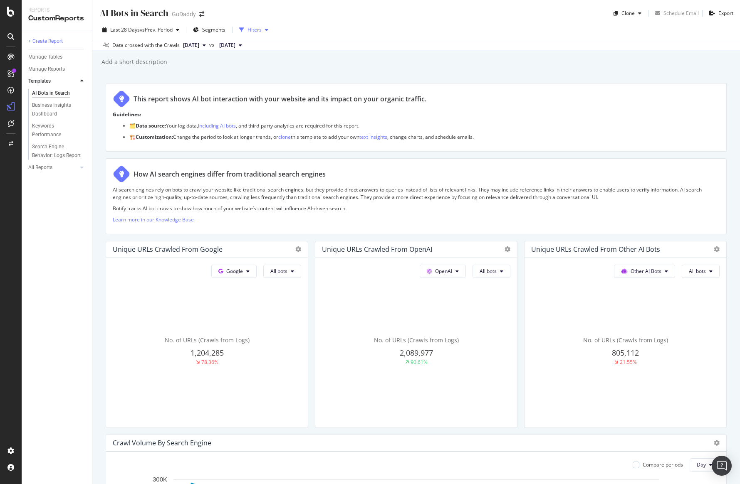
click at [258, 28] on div "Filters" at bounding box center [254, 29] width 14 height 7
click at [258, 29] on div "Filters" at bounding box center [254, 29] width 14 height 7
click at [261, 31] on div "Filters" at bounding box center [254, 29] width 14 height 7
click at [259, 30] on div "Filters" at bounding box center [254, 29] width 14 height 7
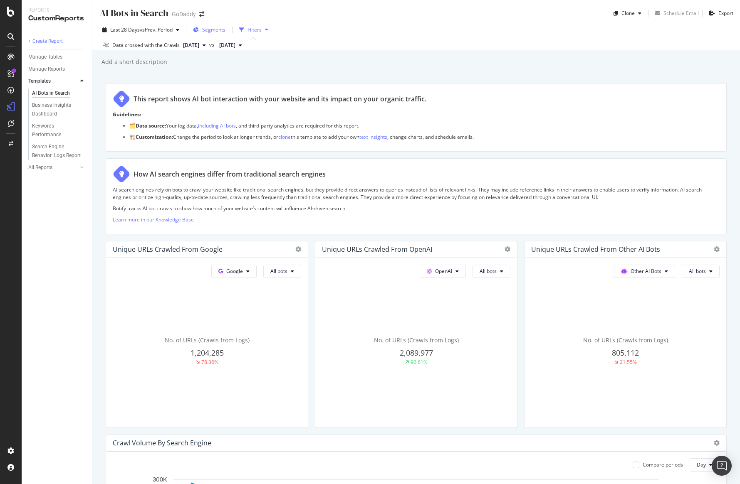
click at [227, 30] on button "Segments" at bounding box center [209, 29] width 39 height 13
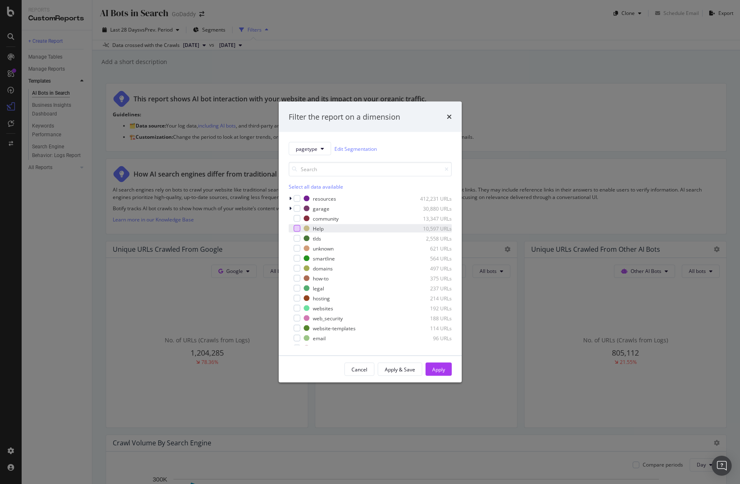
click at [300, 229] on div "modal" at bounding box center [297, 228] width 7 height 7
click at [440, 366] on div "Apply" at bounding box center [438, 369] width 13 height 7
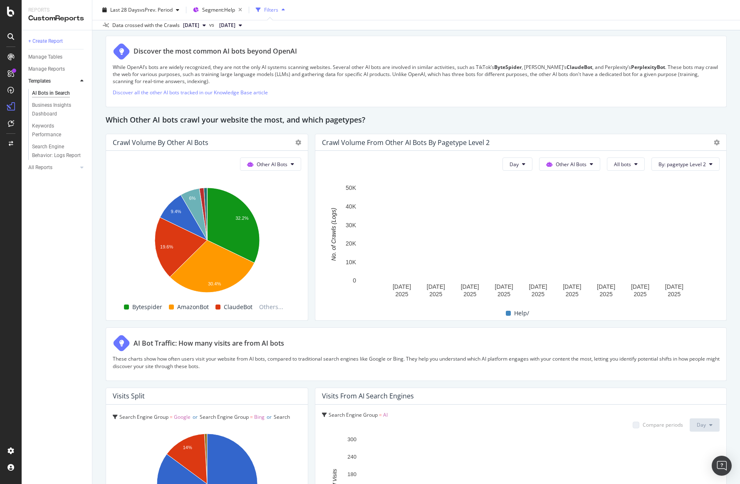
scroll to position [1131, 0]
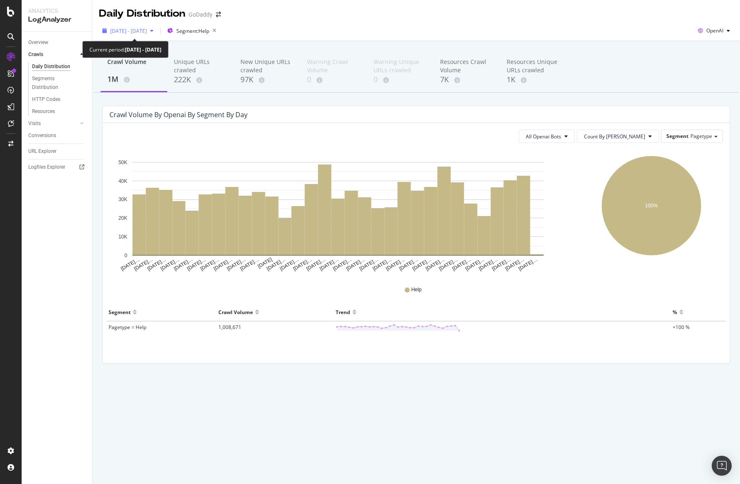
click at [147, 33] on span "[DATE] - [DATE]" at bounding box center [128, 30] width 37 height 7
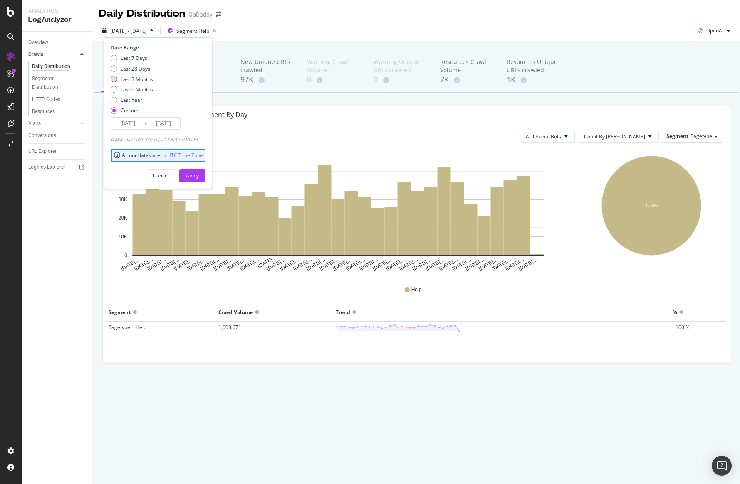
click at [145, 76] on div "Last 3 Months" at bounding box center [137, 79] width 32 height 7
type input "2025/06/02"
type input "[DATE]"
click at [205, 173] on button "Apply" at bounding box center [192, 175] width 26 height 13
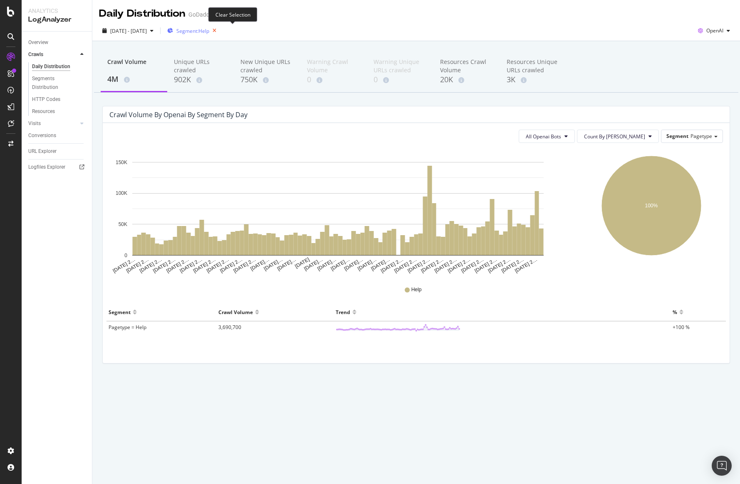
click at [220, 33] on icon "button" at bounding box center [214, 31] width 10 height 12
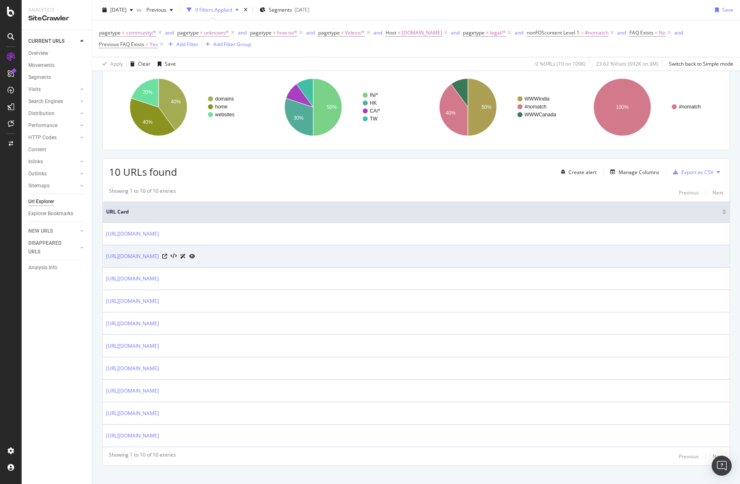
scroll to position [62, 0]
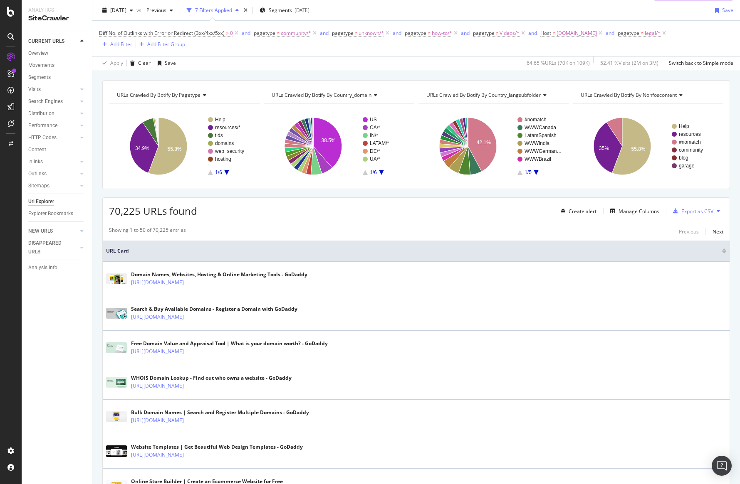
scroll to position [16, 0]
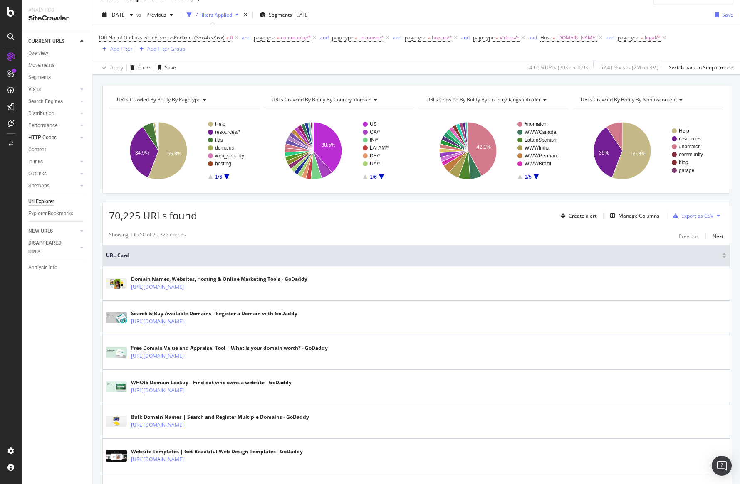
click at [56, 140] on link "HTTP Codes" at bounding box center [52, 137] width 49 height 9
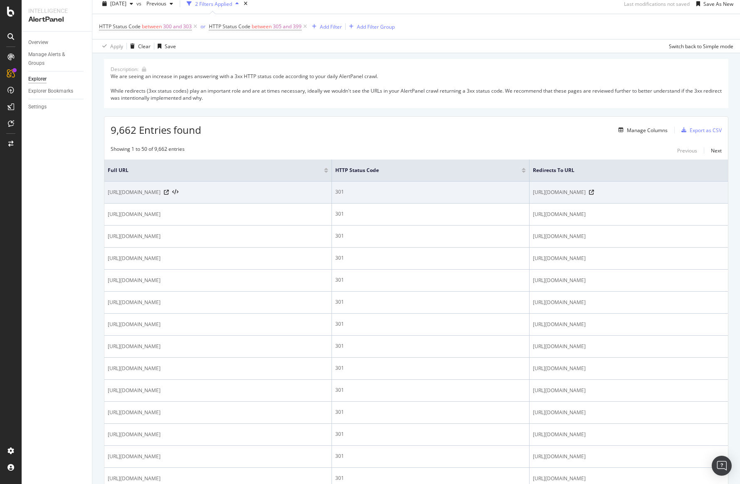
scroll to position [29, 0]
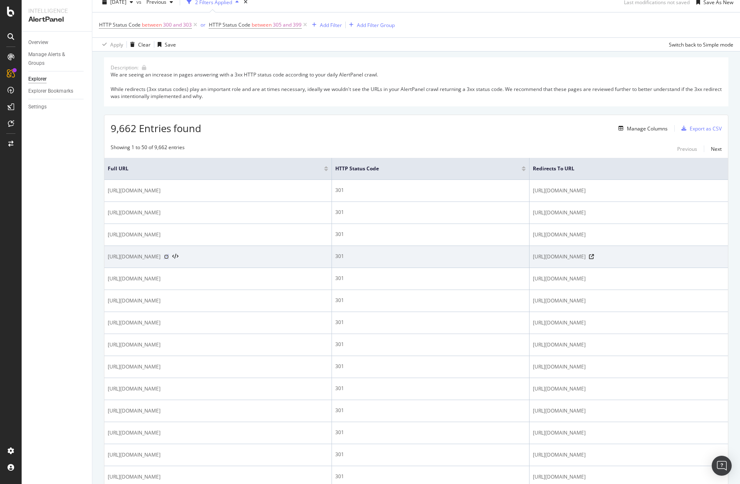
click at [169, 257] on icon at bounding box center [166, 256] width 5 height 5
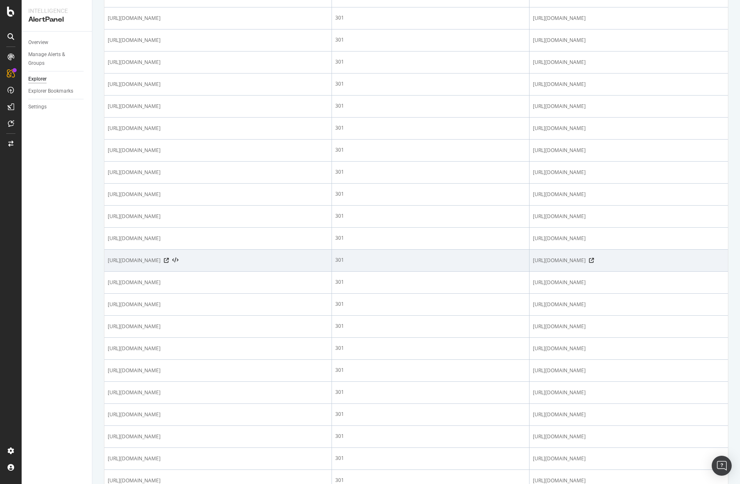
scroll to position [705, 0]
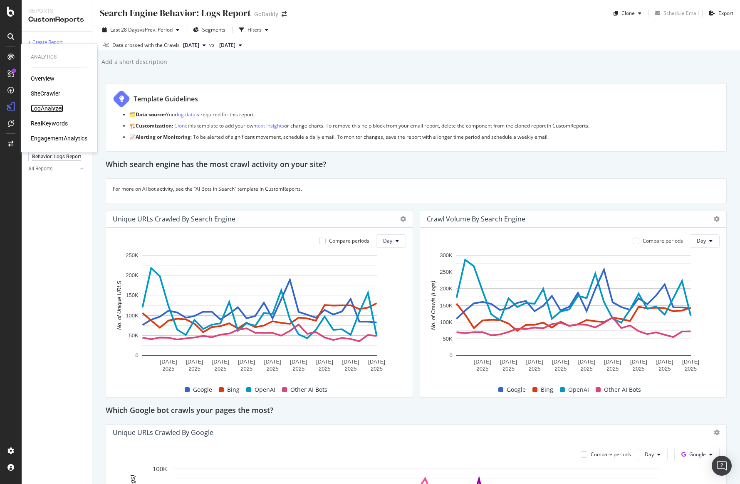
click at [46, 108] on div "LogAnalyzer" at bounding box center [47, 108] width 32 height 8
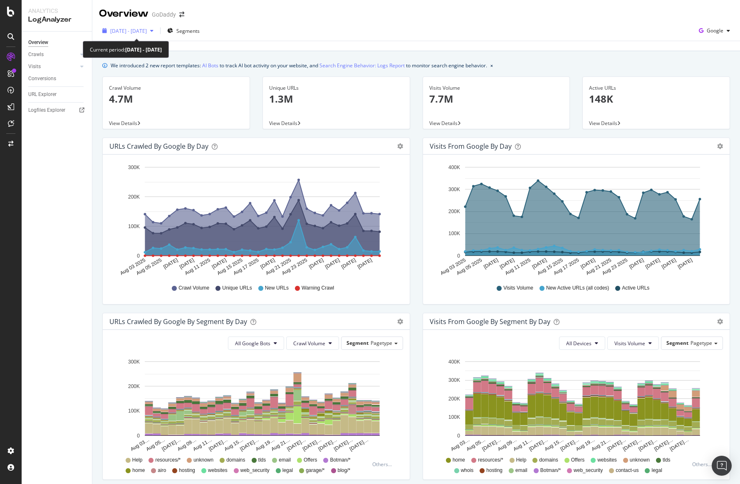
click at [157, 35] on div "[DATE] - [DATE]" at bounding box center [128, 31] width 58 height 12
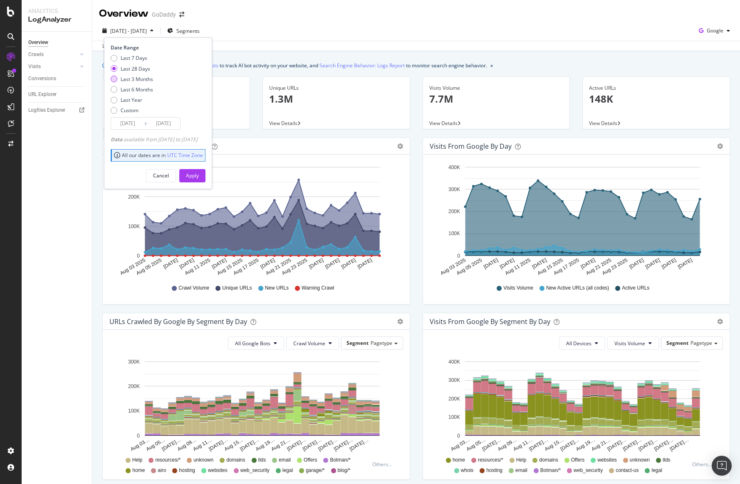
click at [147, 77] on div "Last 3 Months" at bounding box center [137, 79] width 32 height 7
type input "[DATE]"
click at [195, 179] on button "Apply" at bounding box center [192, 175] width 26 height 13
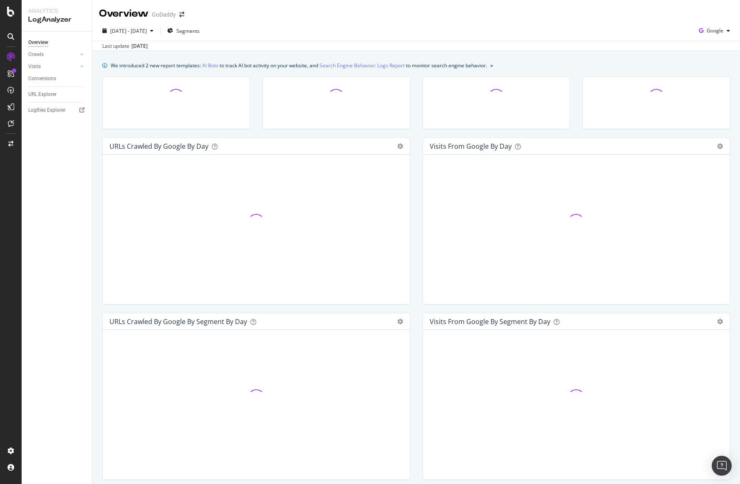
click at [103, 137] on div at bounding box center [176, 107] width 160 height 61
click at [99, 133] on div "Crawl Volume 27.4M View Details" at bounding box center [176, 107] width 160 height 61
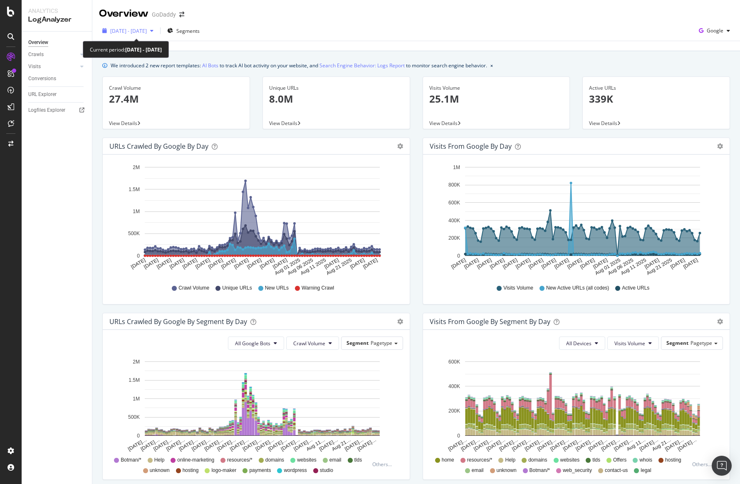
click at [147, 32] on span "[DATE] - [DATE]" at bounding box center [128, 30] width 37 height 7
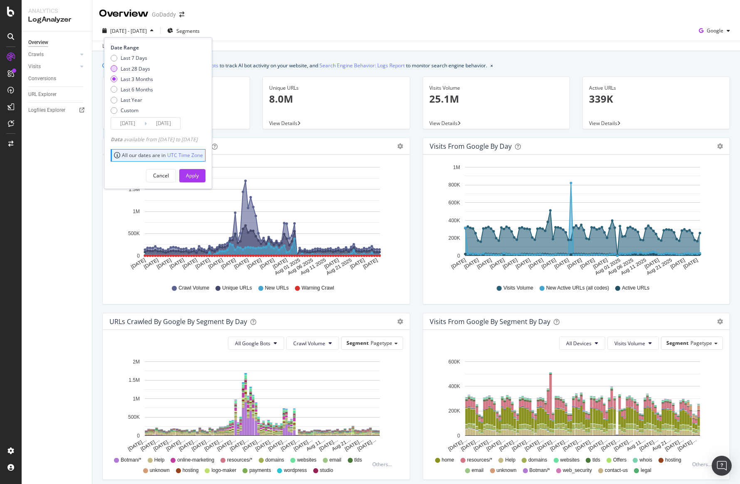
click at [141, 69] on div "Last 28 Days" at bounding box center [136, 68] width 30 height 7
type input "[DATE]"
click at [199, 178] on div "Apply" at bounding box center [192, 175] width 13 height 7
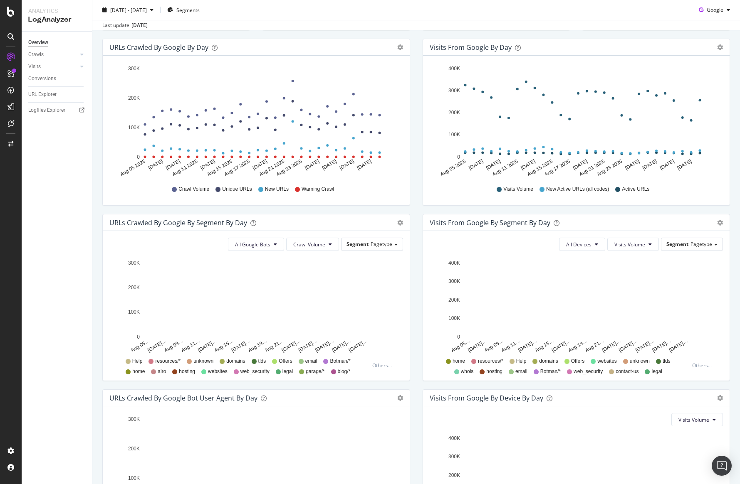
scroll to position [78, 0]
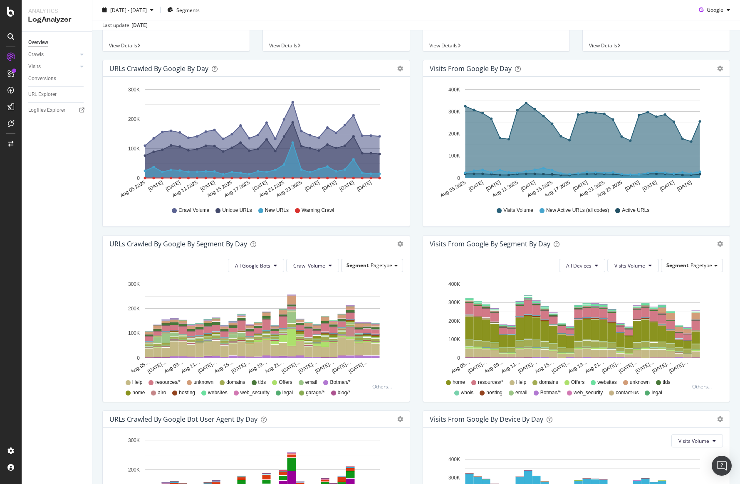
click at [148, 23] on div "[DATE]" at bounding box center [139, 25] width 16 height 7
click at [147, 10] on span "[DATE] - [DATE]" at bounding box center [128, 9] width 37 height 7
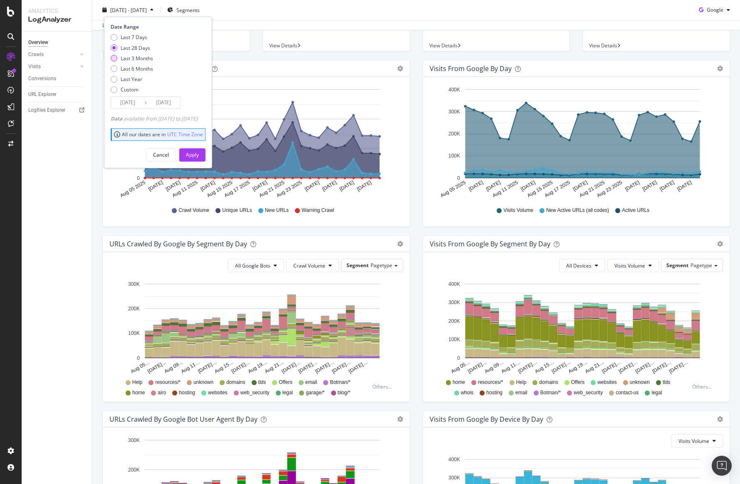
click at [143, 61] on div "Last 3 Months" at bounding box center [137, 57] width 32 height 7
type input "[DATE]"
click at [205, 156] on button "Apply" at bounding box center [192, 154] width 26 height 13
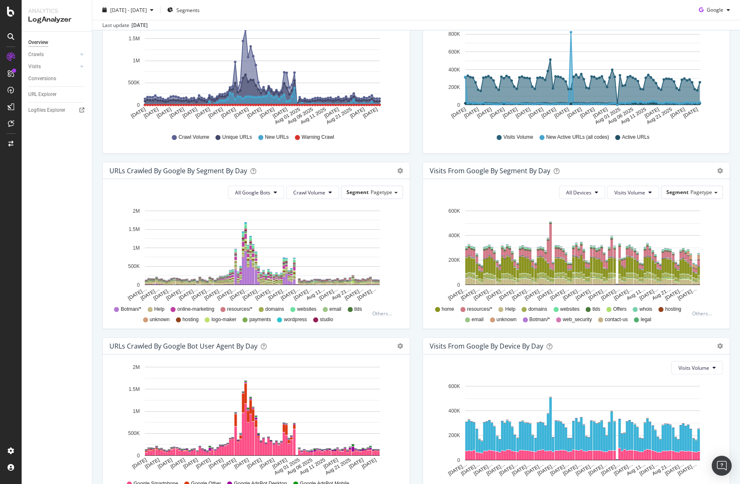
scroll to position [152, 0]
